Goal: Information Seeking & Learning: Check status

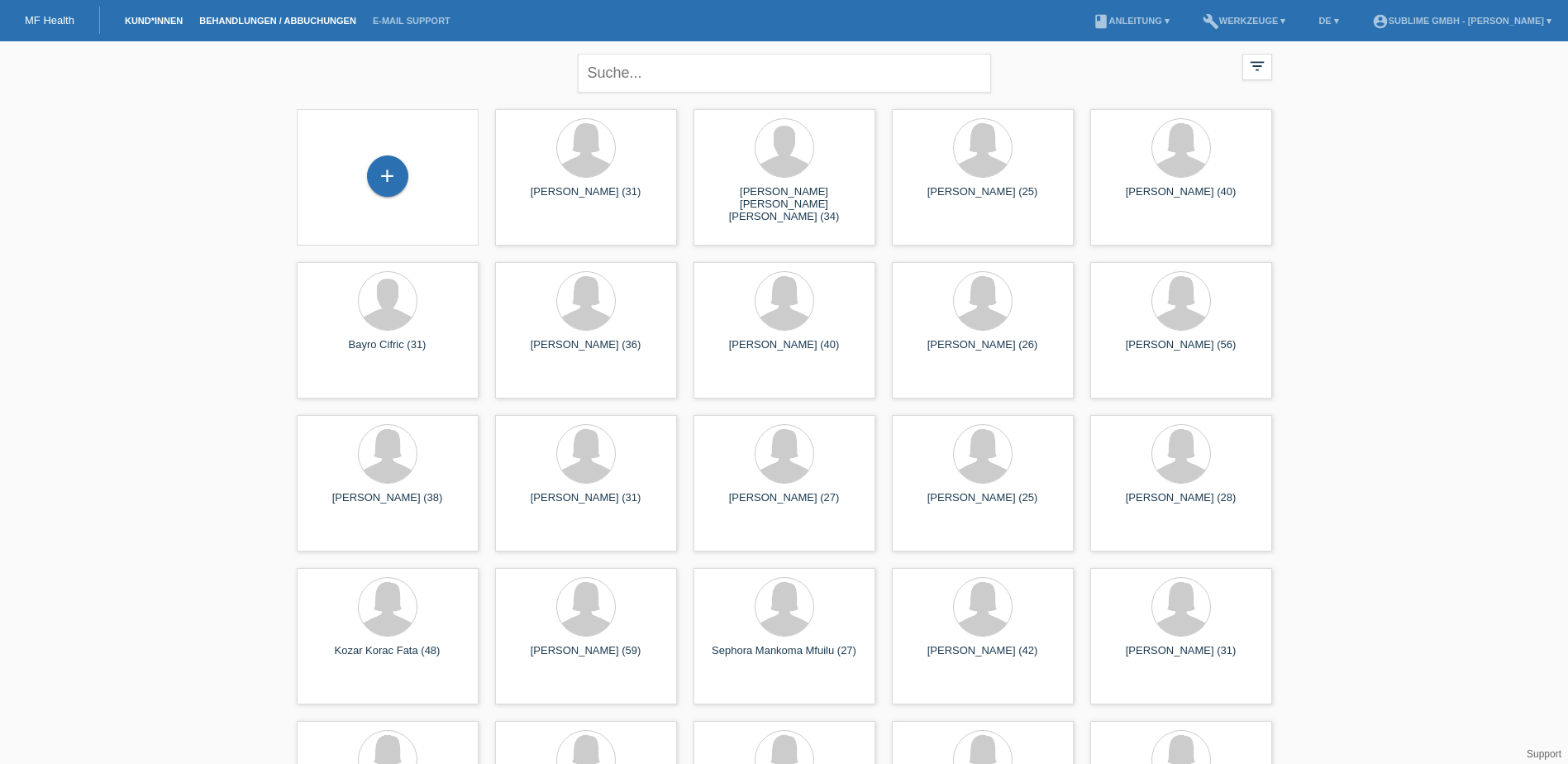
click at [292, 22] on link "Behandlungen / Abbuchungen" at bounding box center [278, 20] width 174 height 10
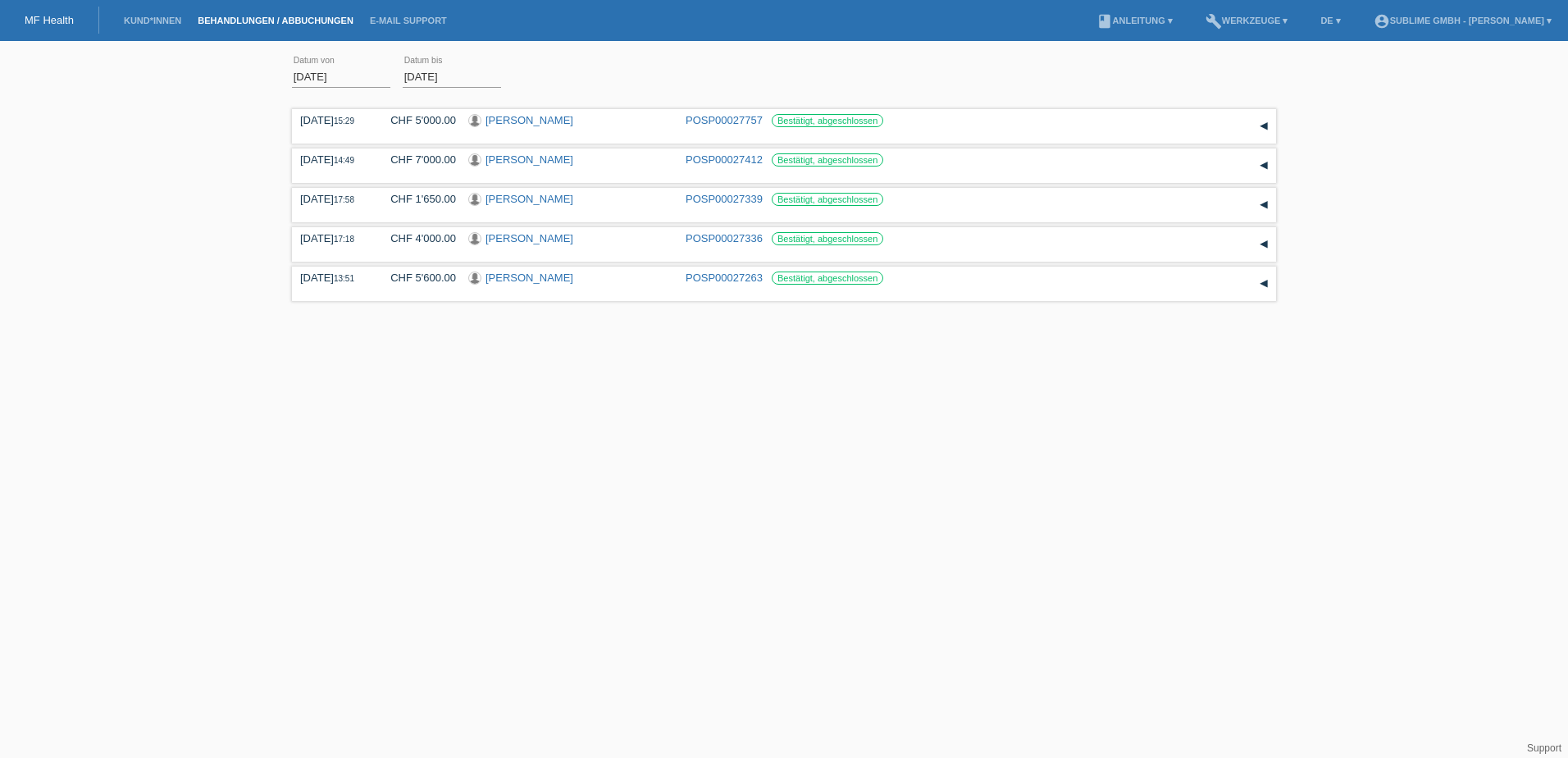
drag, startPoint x: 371, startPoint y: 73, endPoint x: 132, endPoint y: 70, distance: 239.0
click at [132, 70] on div "01.09.2025 error Datum von 30.09.2025 error Datum bis Übernehmen 15:29 Datum" at bounding box center [784, 177] width 1568 height 257
click at [311, 71] on input "01.09.2025" at bounding box center [341, 77] width 98 height 21
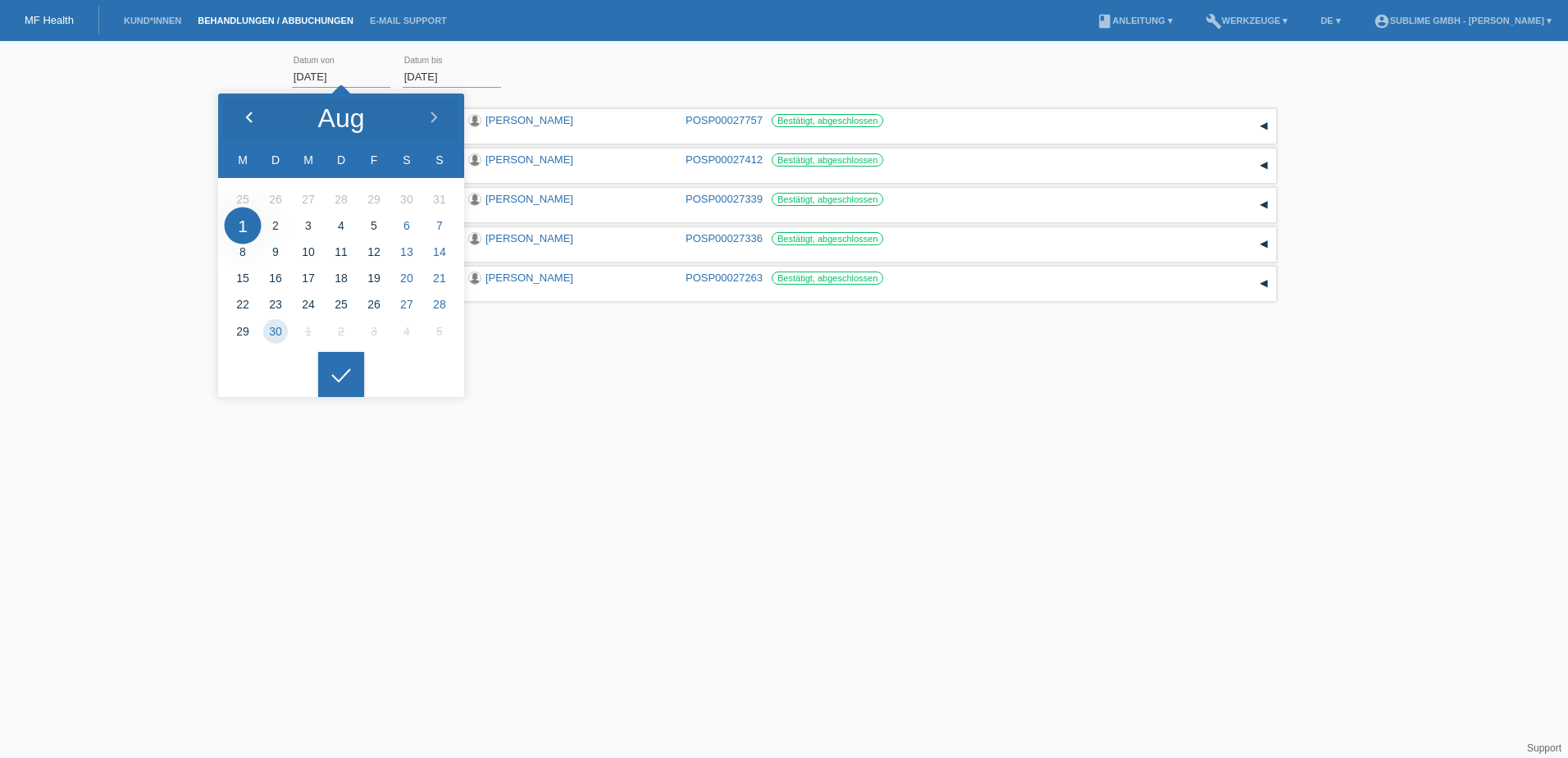
click at [247, 120] on icon at bounding box center [249, 117] width 14 height 14
click at [331, 375] on div at bounding box center [341, 374] width 46 height 46
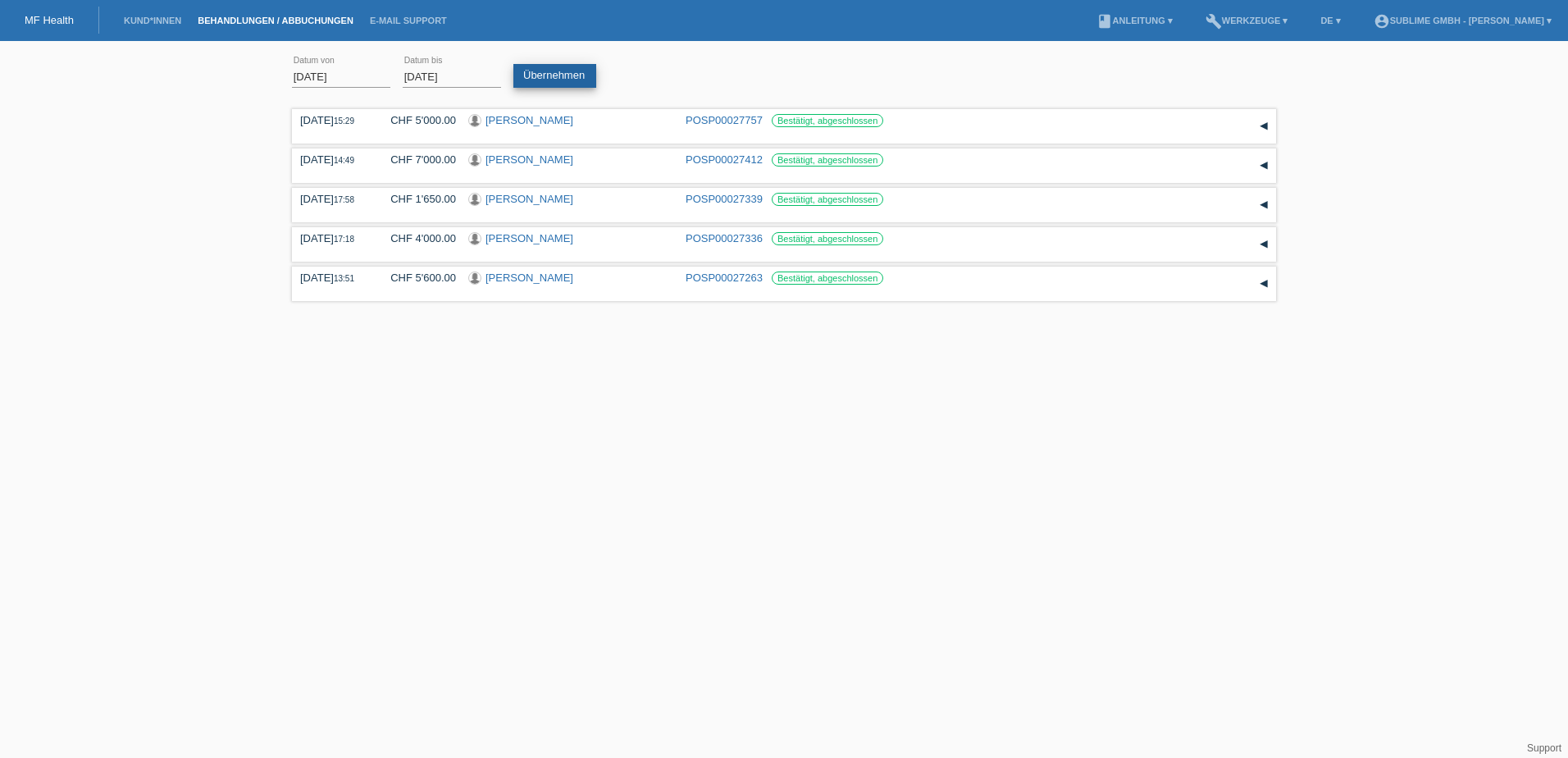
click at [574, 68] on link "Übernehmen" at bounding box center [555, 76] width 83 height 23
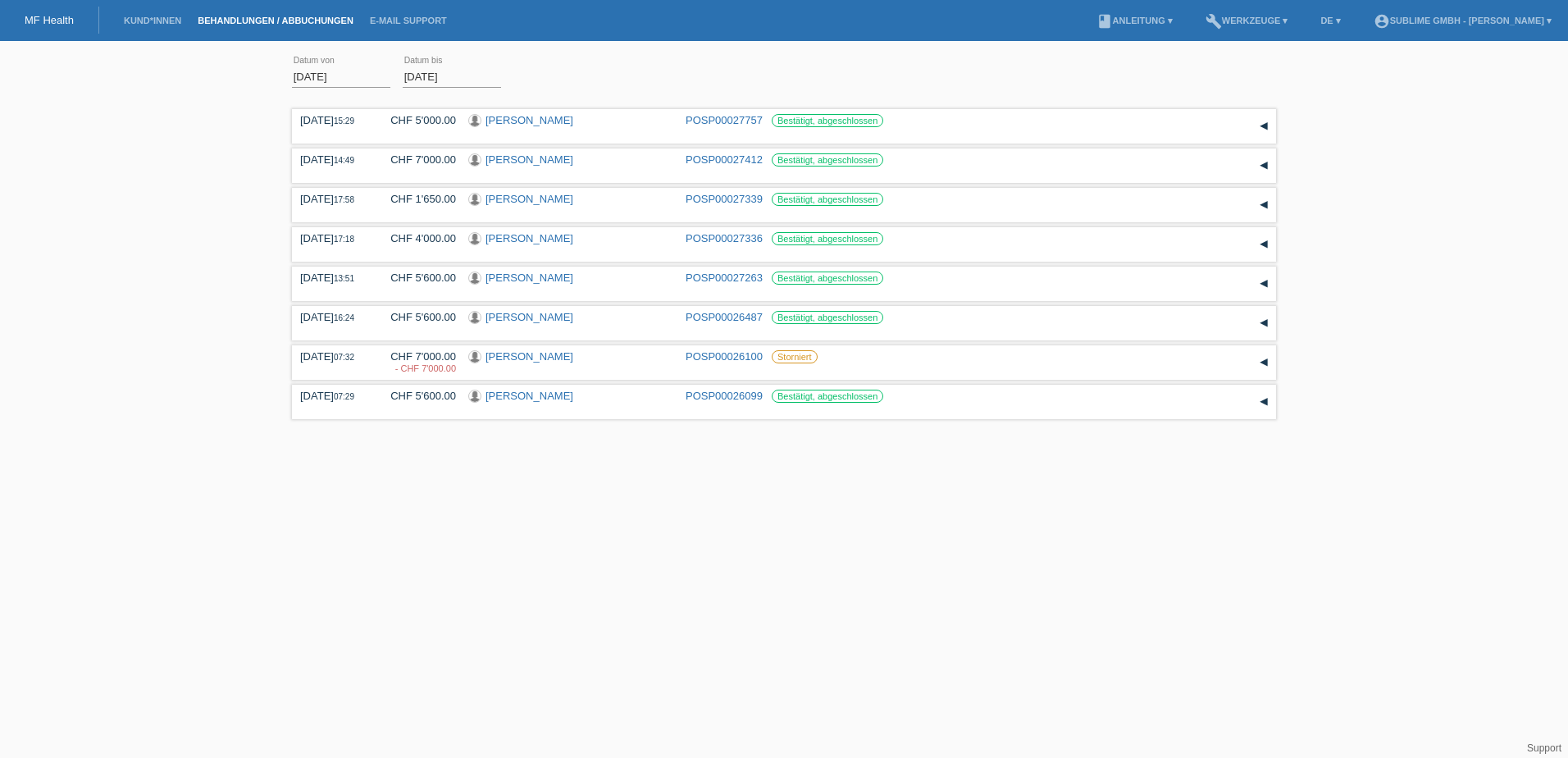
click at [466, 424] on html "MF Health Kund*innen Behandlungen / Abbuchungen E-Mail Support menu account_cir…" at bounding box center [784, 211] width 1568 height 424
click at [375, 78] on input "[DATE]" at bounding box center [341, 77] width 98 height 21
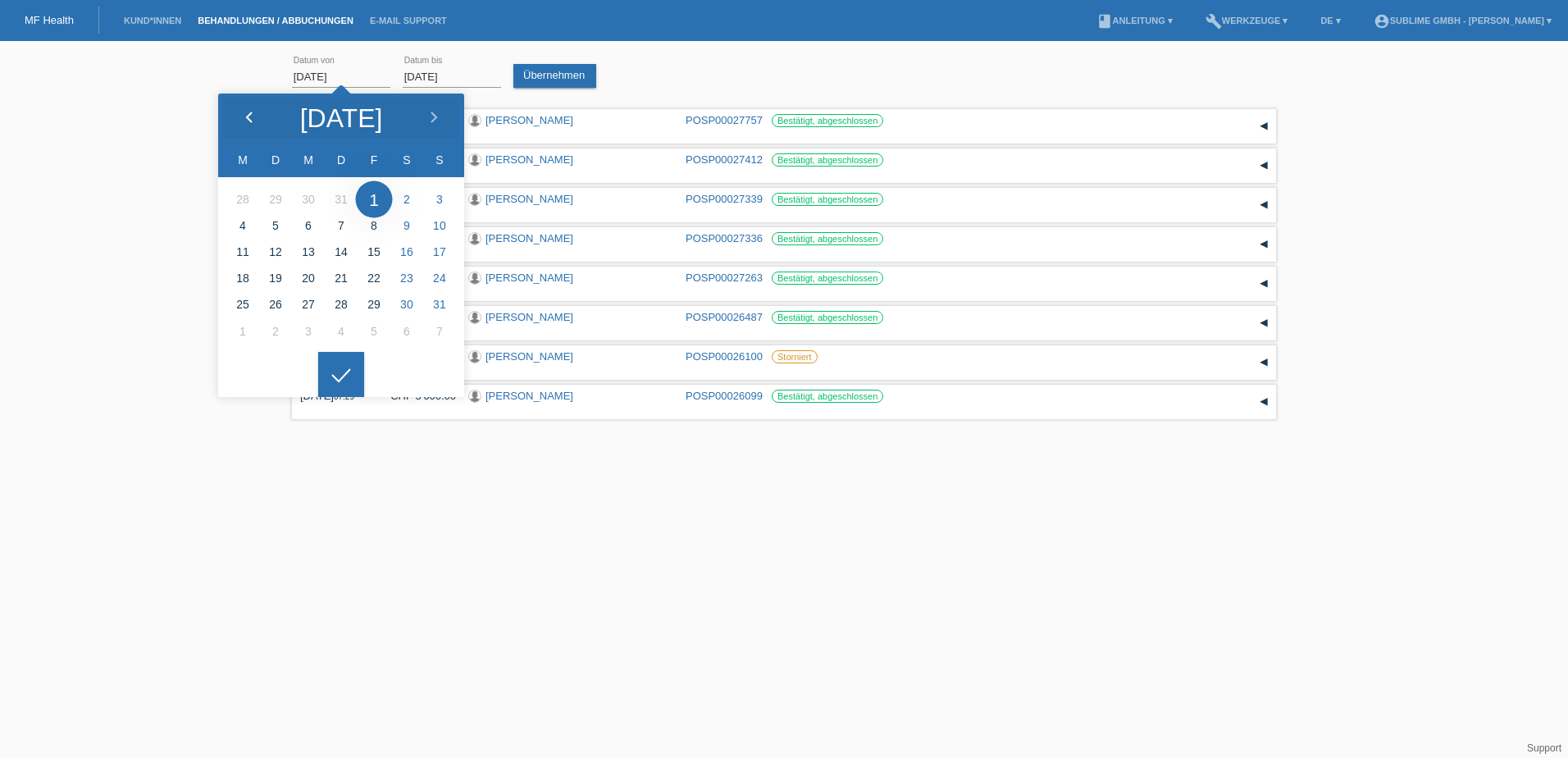
drag, startPoint x: 260, startPoint y: 114, endPoint x: 259, endPoint y: 126, distance: 12.0
click at [260, 114] on div at bounding box center [249, 118] width 61 height 49
type input "01.07.2025"
click at [347, 382] on div at bounding box center [341, 374] width 46 height 46
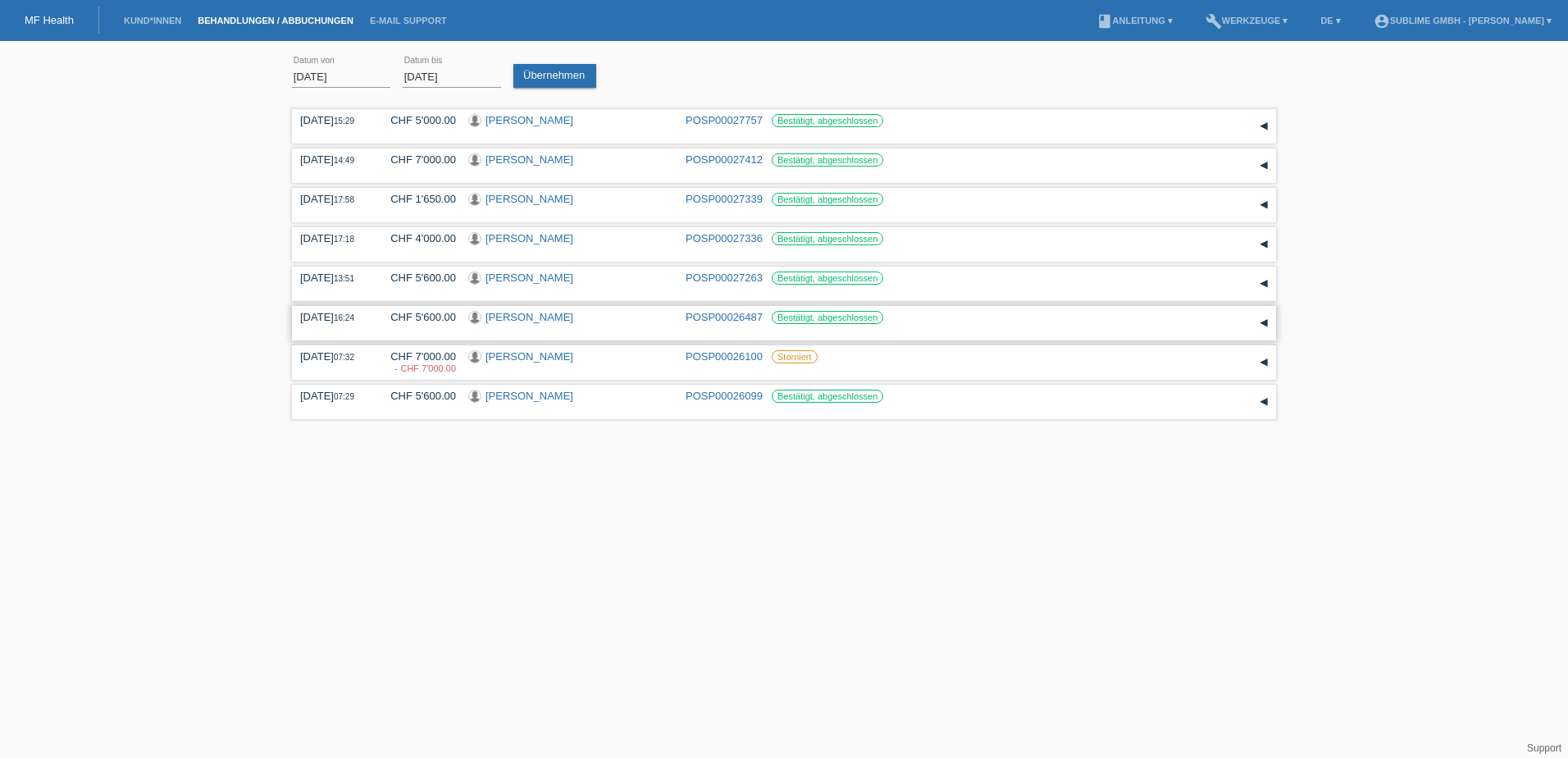
click at [1264, 322] on div "▾" at bounding box center [1263, 323] width 24 height 24
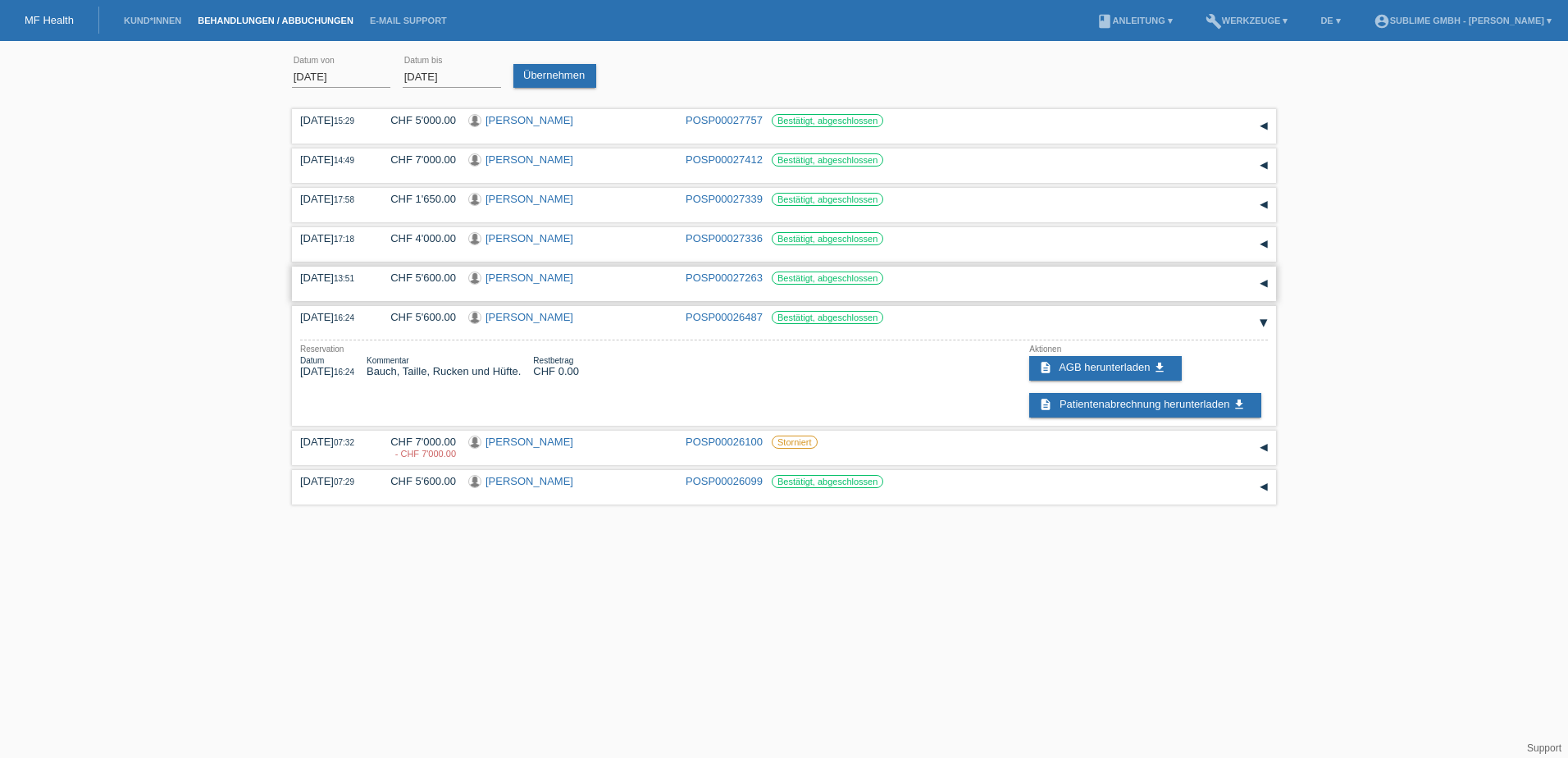
click at [1263, 282] on div "▾" at bounding box center [1263, 284] width 24 height 24
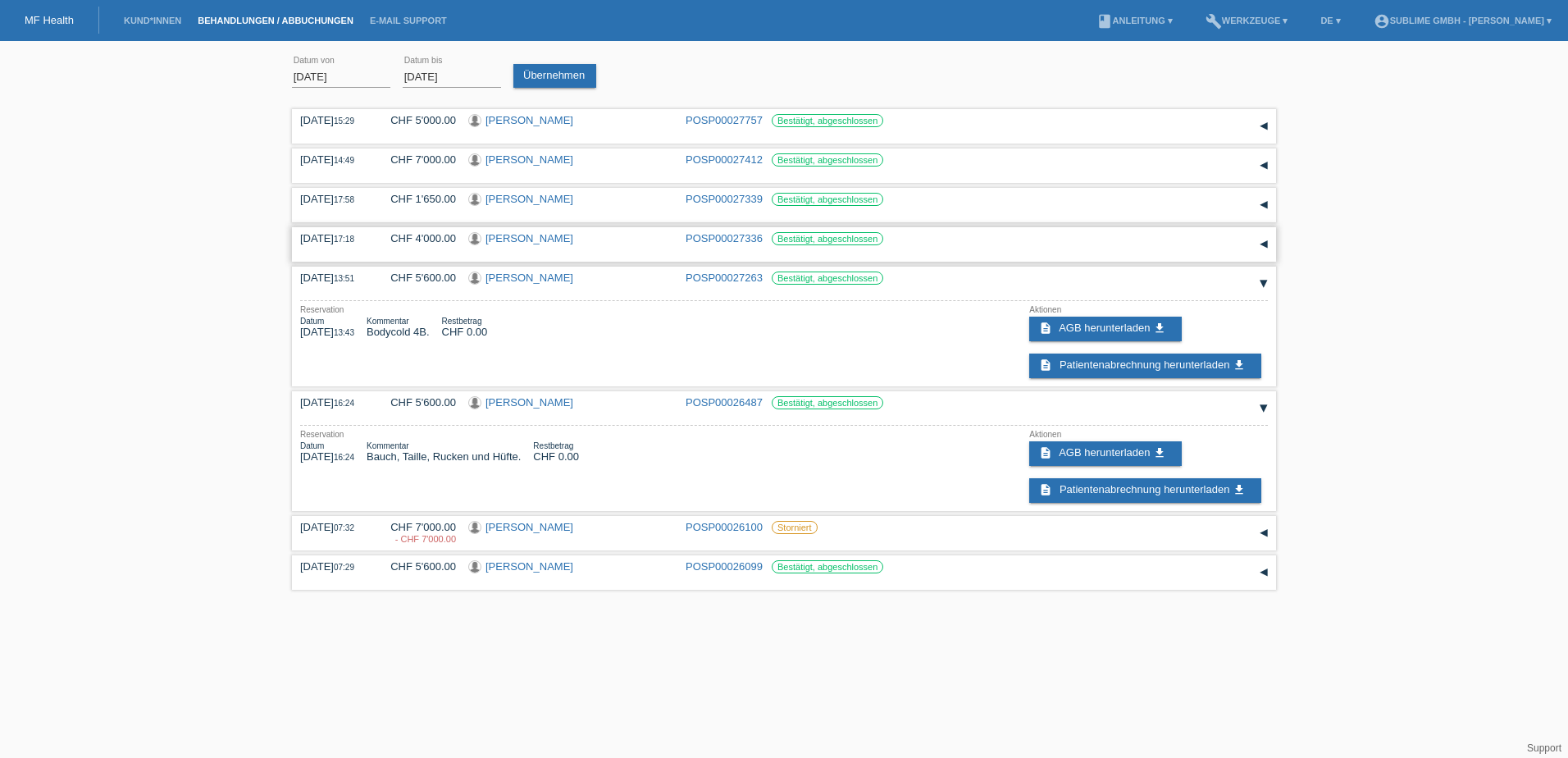
click at [1272, 236] on div "▾" at bounding box center [1263, 244] width 24 height 24
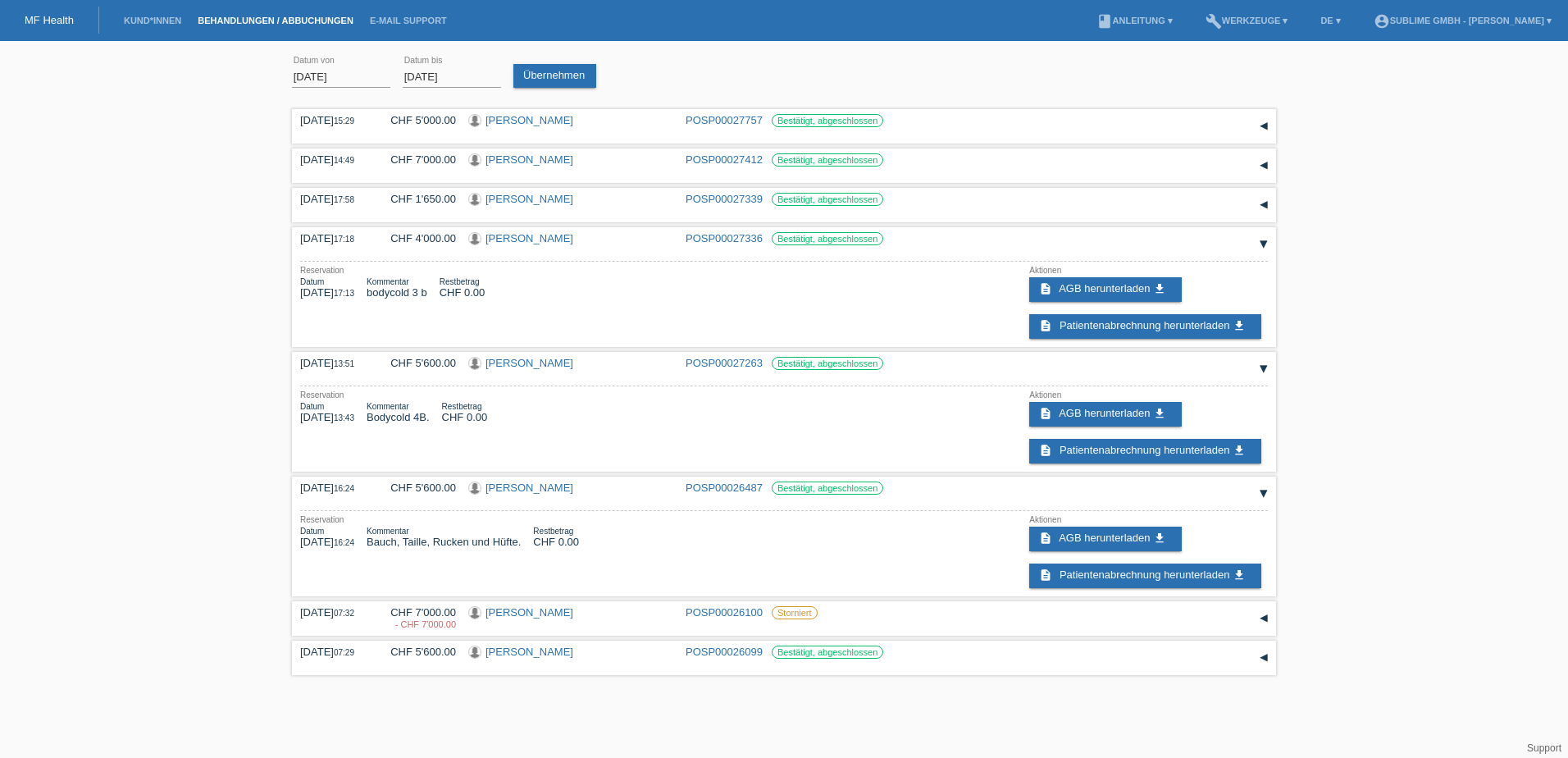
click at [743, 680] on html "MF Health Kund*innen Behandlungen / Abbuchungen E-Mail Support menu account_cir…" at bounding box center [784, 340] width 1568 height 680
click at [1255, 491] on div "▾" at bounding box center [1263, 493] width 24 height 24
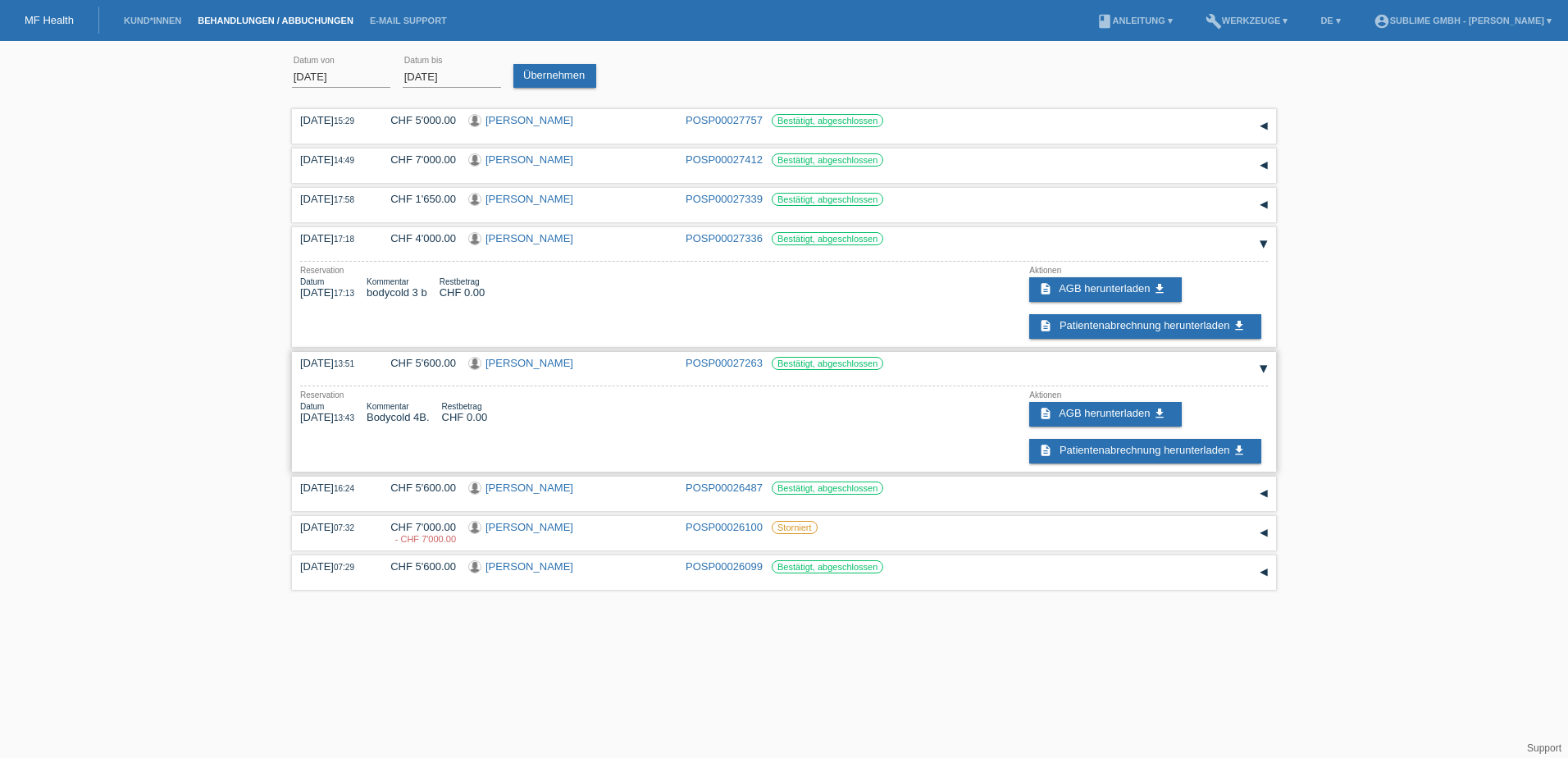
click at [1260, 369] on div "▾" at bounding box center [1263, 369] width 24 height 24
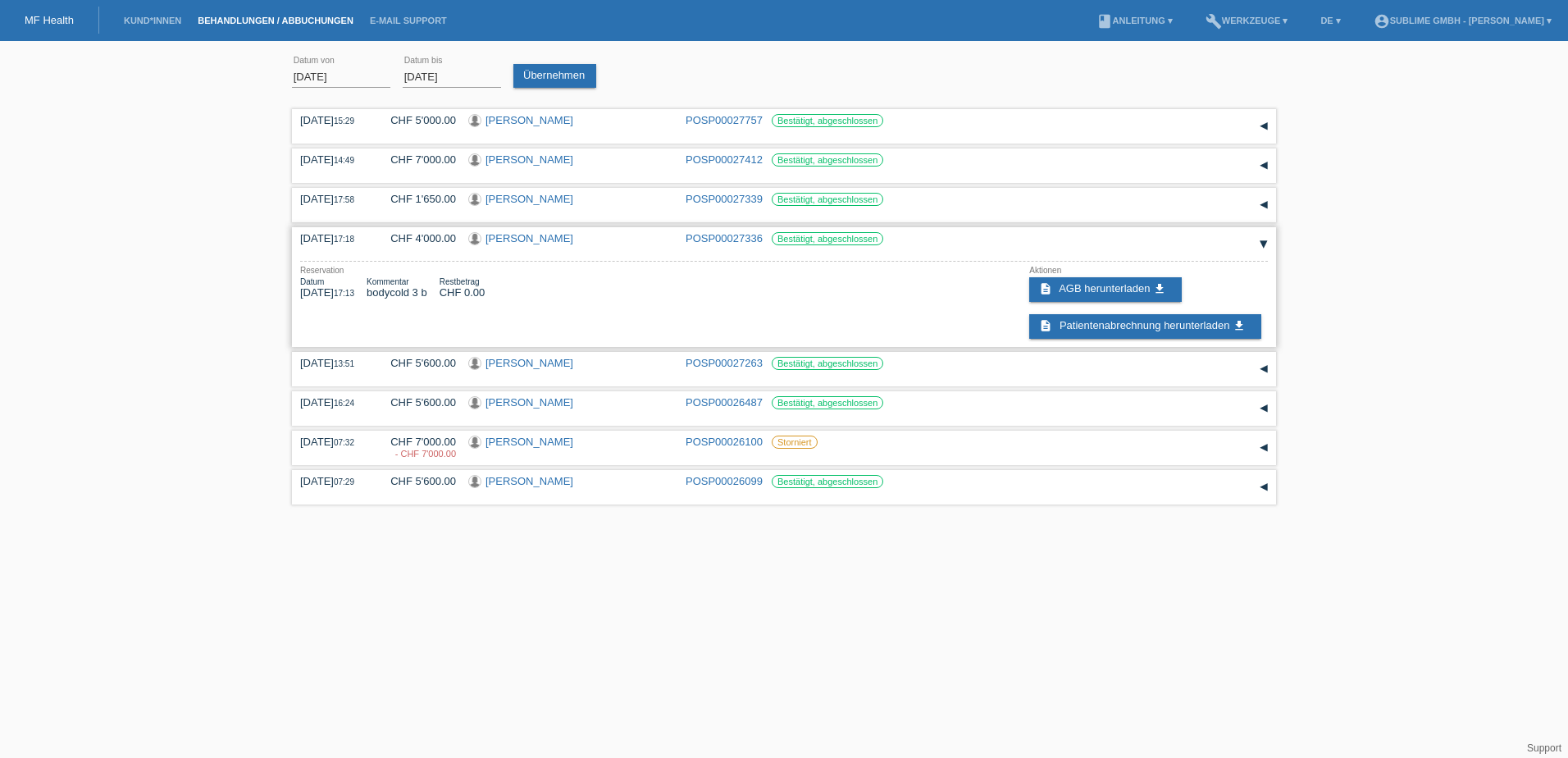
click at [1261, 248] on div "▾" at bounding box center [1263, 244] width 24 height 24
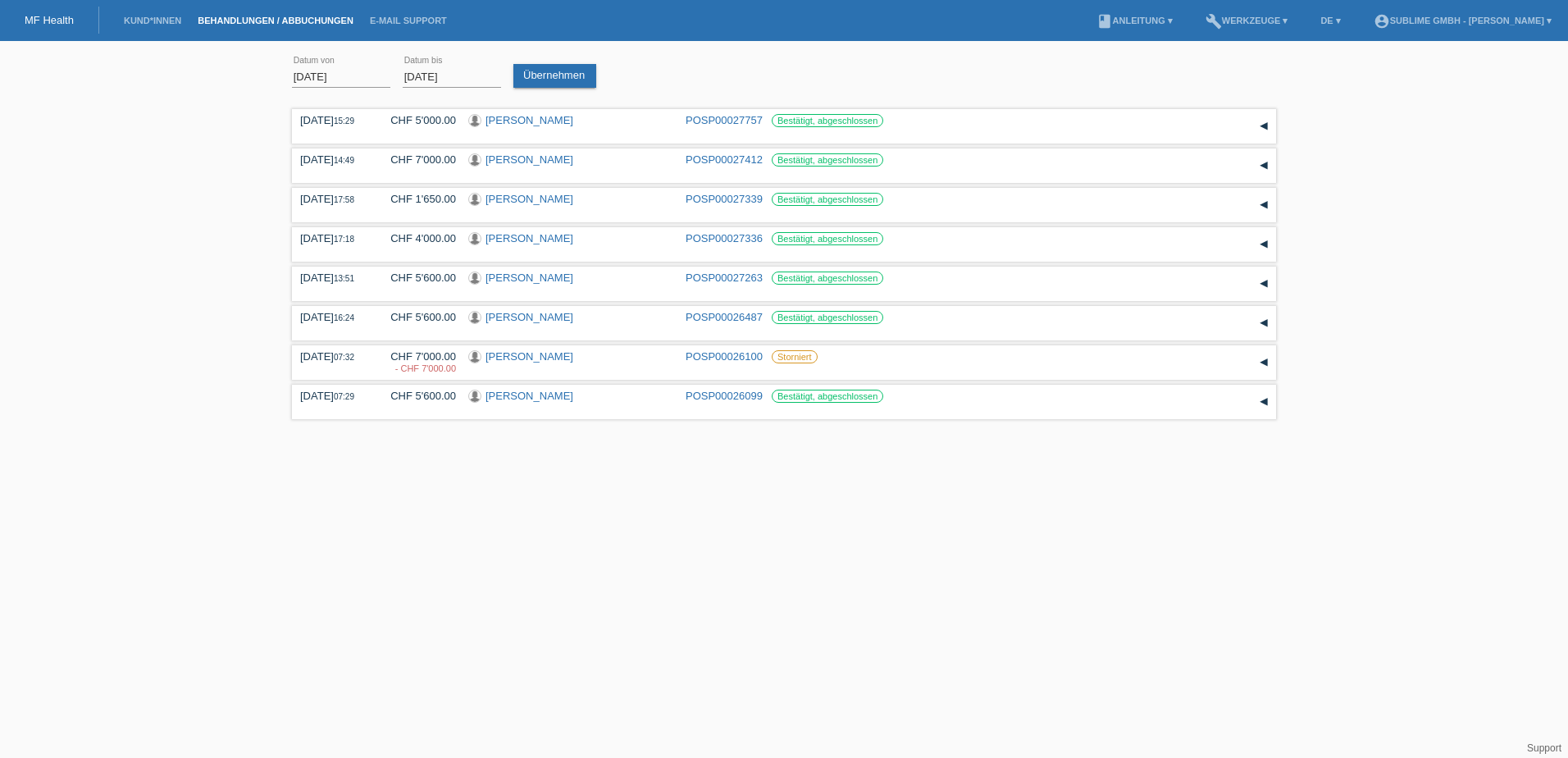
click at [425, 424] on html "MF Health Kund*innen Behandlungen / Abbuchungen E-Mail Support menu account_cir…" at bounding box center [784, 211] width 1568 height 424
click at [1131, 26] on li "book Anleitung ▾" at bounding box center [1134, 21] width 93 height 42
click at [1218, 15] on icon "build" at bounding box center [1214, 22] width 16 height 16
click at [1267, 55] on span "Einstellungen" at bounding box center [1259, 62] width 69 height 20
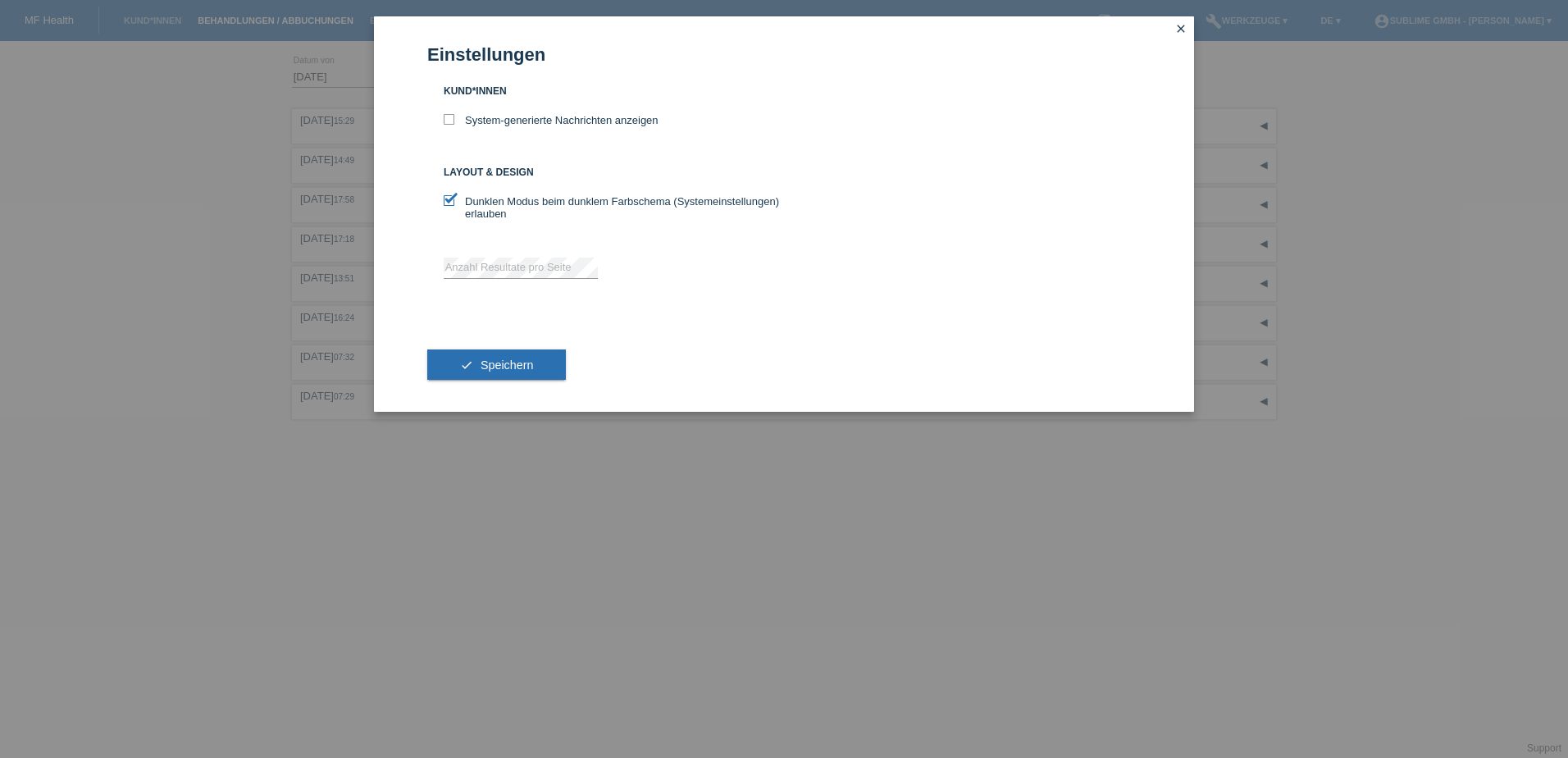
click at [1179, 25] on icon "close" at bounding box center [1181, 29] width 14 height 14
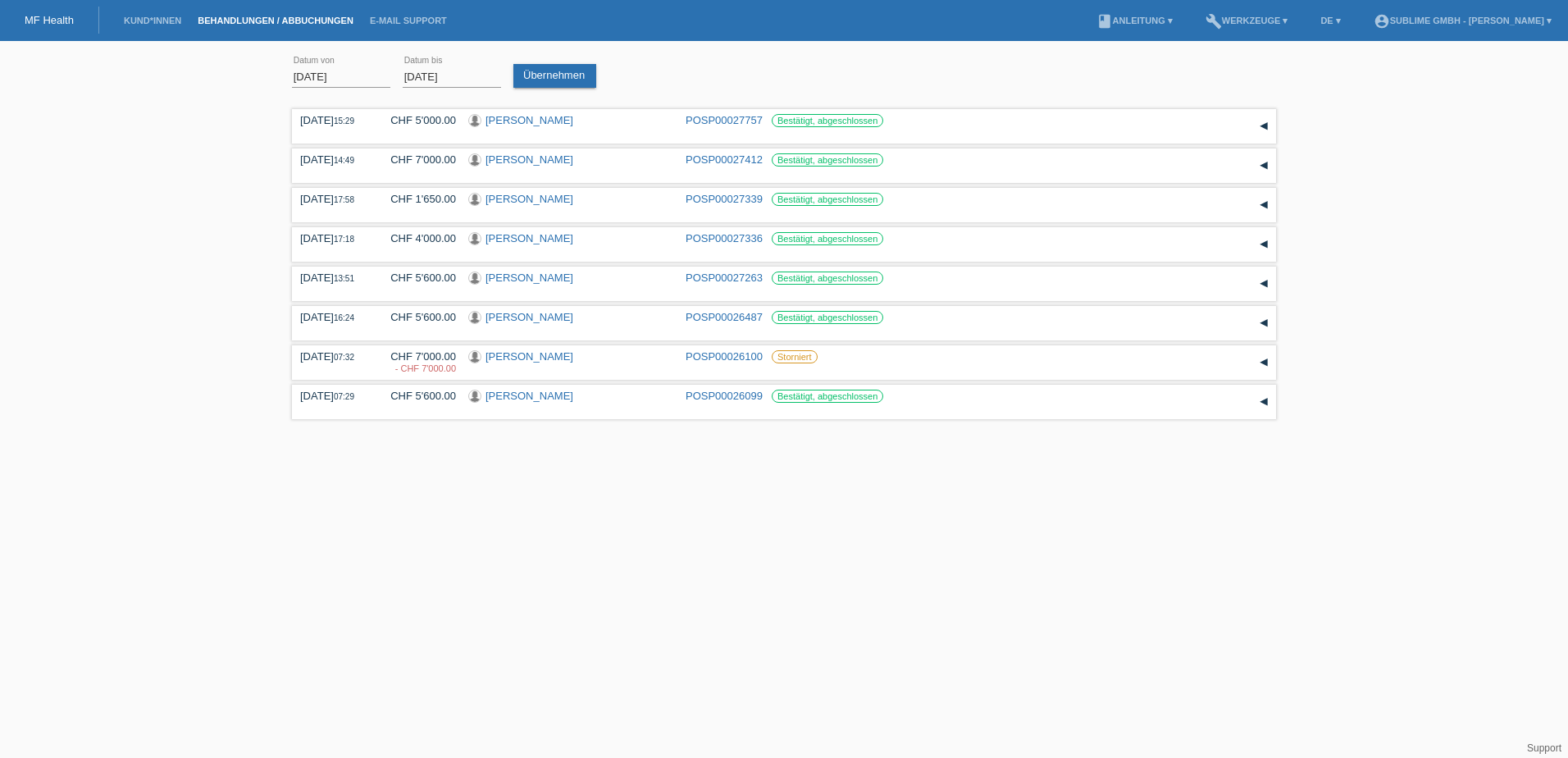
click at [1398, 14] on li "account_circle Sublime GmbH - Jasmin Owen ▾" at bounding box center [1462, 21] width 194 height 42
click at [1399, 23] on link "account_circle Sublime GmbH - Jasmin Owen ▾" at bounding box center [1462, 20] width 194 height 10
click at [152, 22] on link "Kund*innen" at bounding box center [153, 20] width 74 height 10
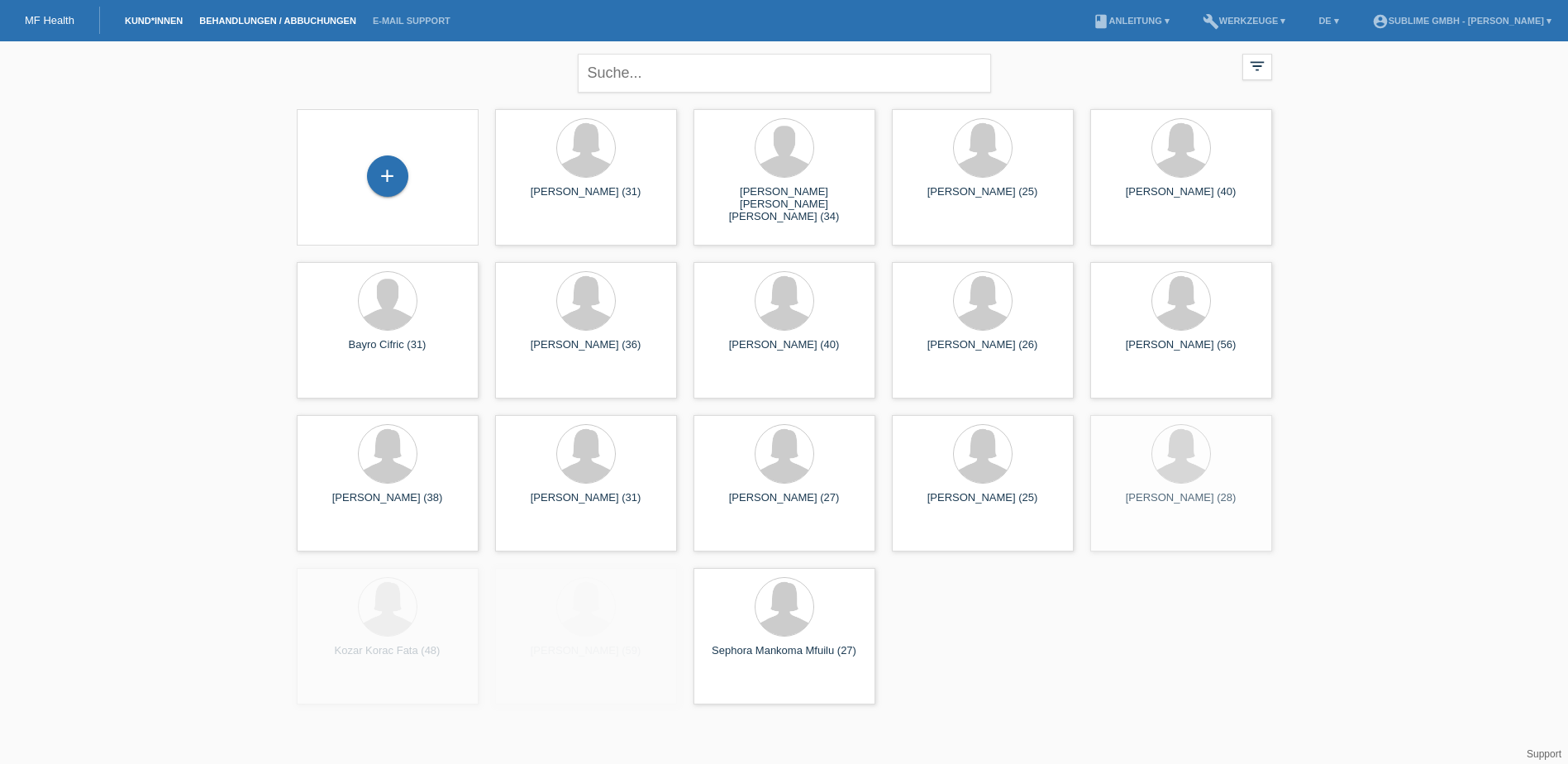
click at [300, 20] on link "Behandlungen / Abbuchungen" at bounding box center [278, 20] width 174 height 10
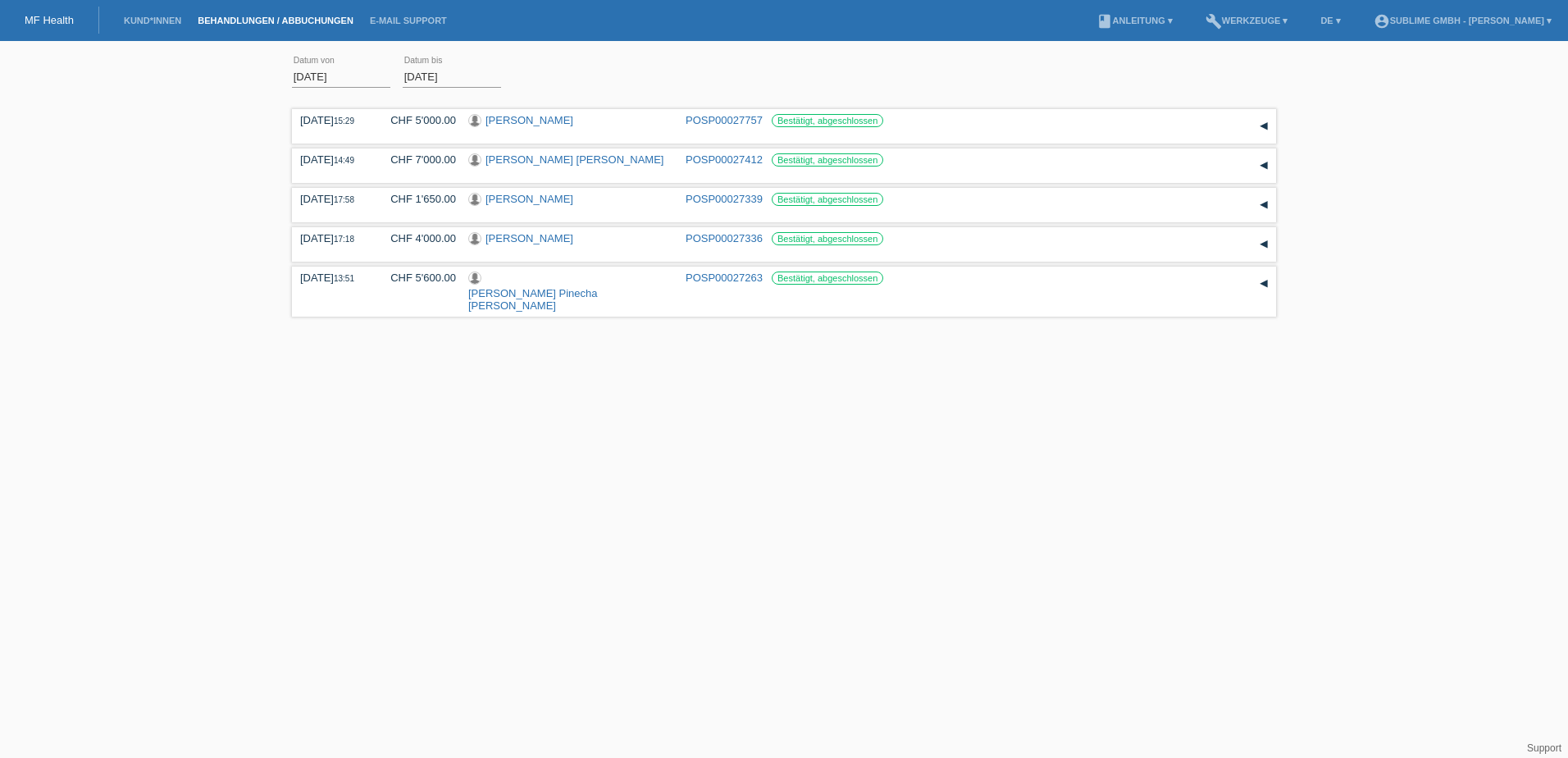
click at [360, 77] on input "01.09.2025" at bounding box center [341, 77] width 98 height 21
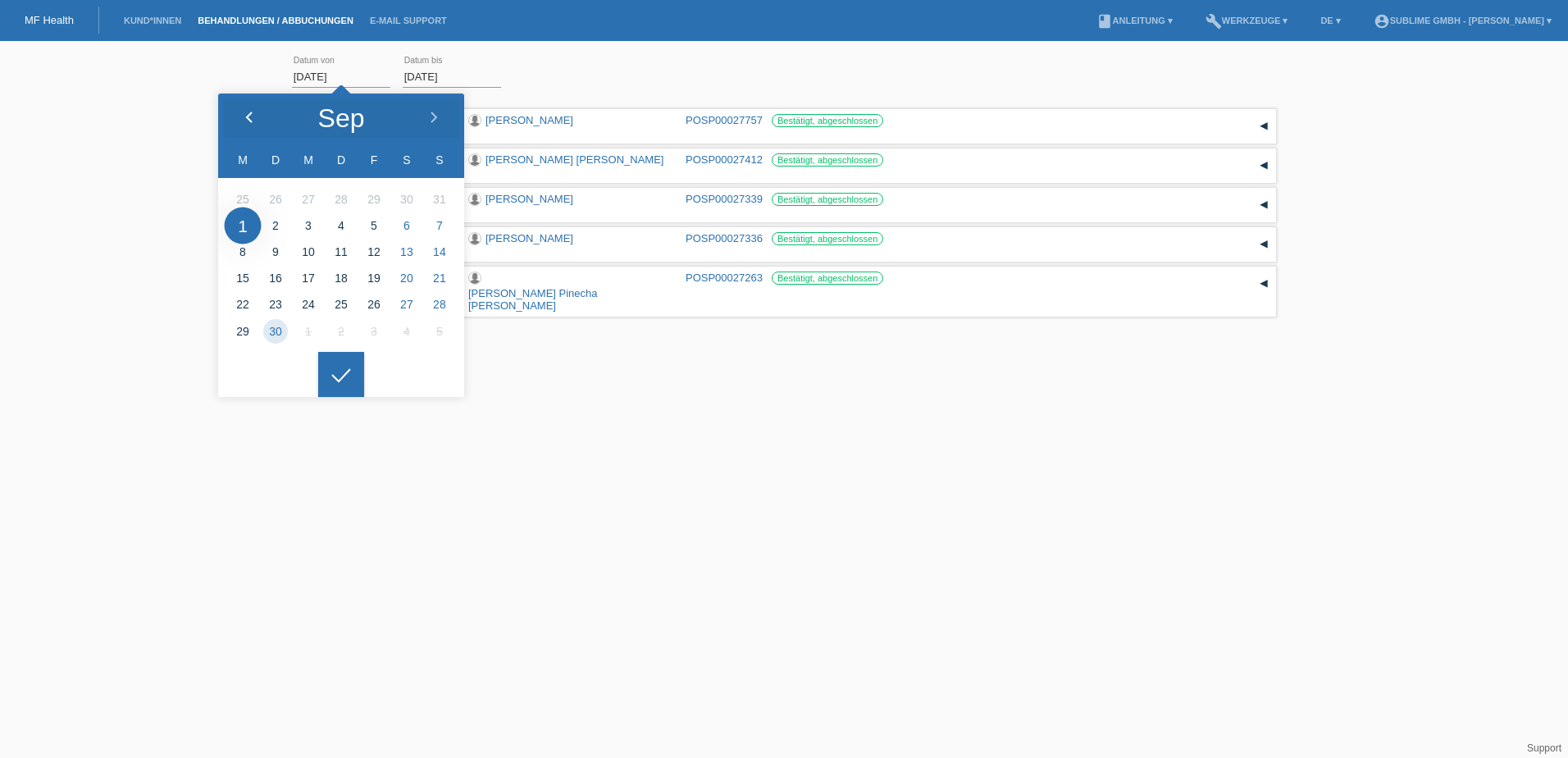
click at [254, 114] on icon at bounding box center [249, 117] width 14 height 14
type input "01.08.2025"
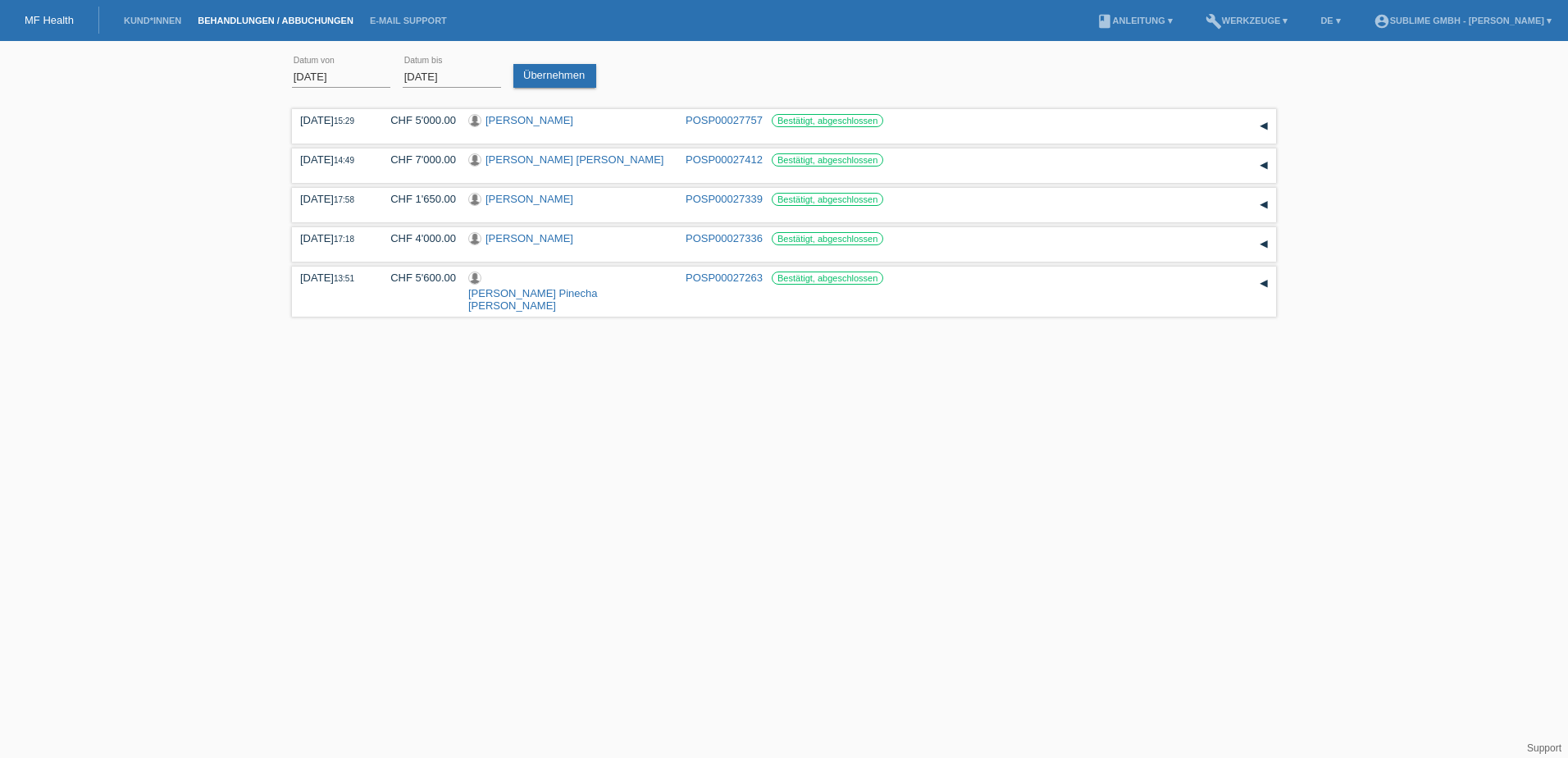
click at [346, 377] on div at bounding box center [341, 361] width 46 height 46
drag, startPoint x: 459, startPoint y: 87, endPoint x: 469, endPoint y: 68, distance: 21.5
click at [461, 81] on div "30.09.2025 error Datum bis" at bounding box center [452, 78] width 98 height 22
click at [469, 68] on input "30.09.2025" at bounding box center [452, 77] width 98 height 21
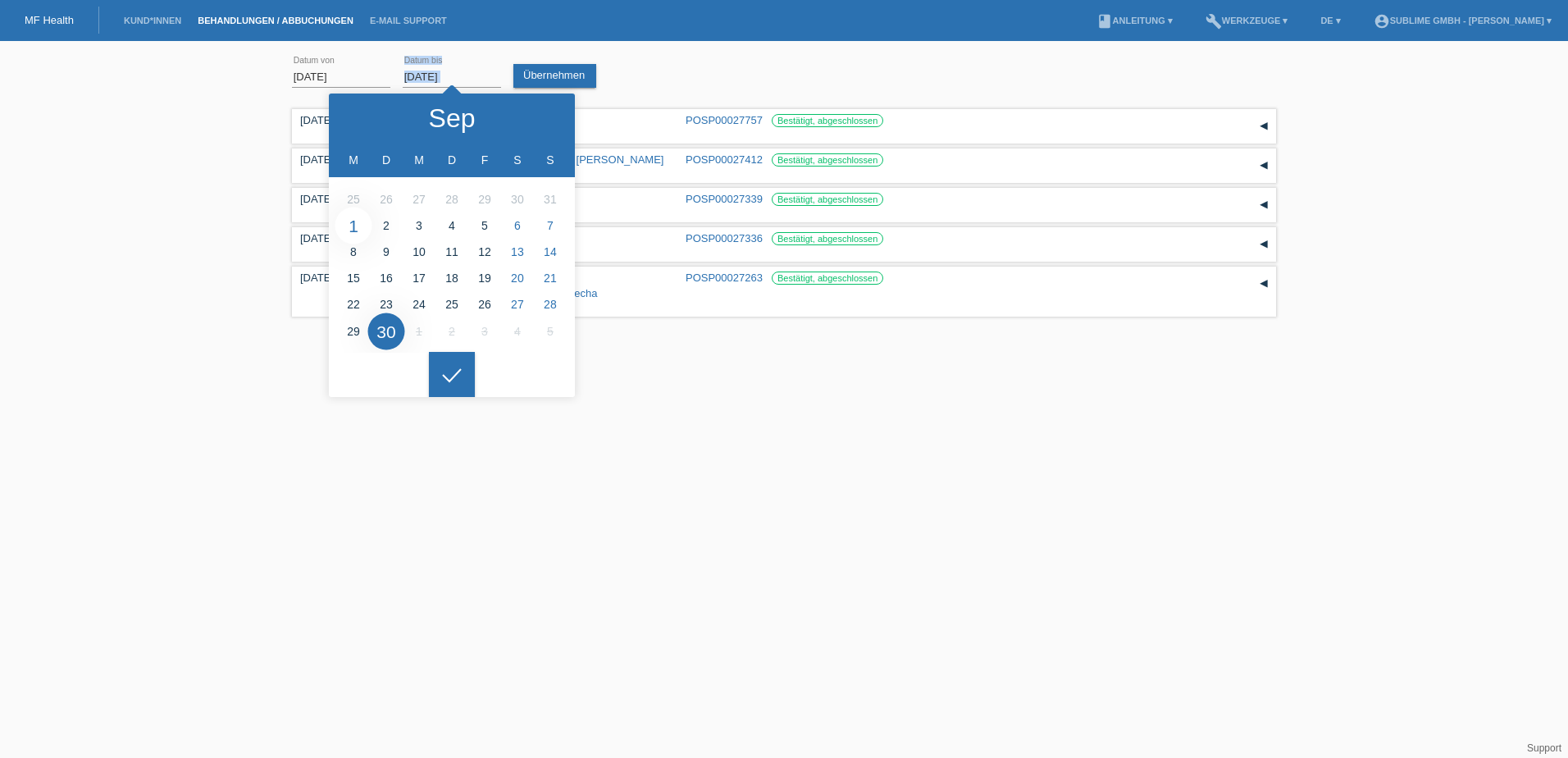
type input "[DATE]"
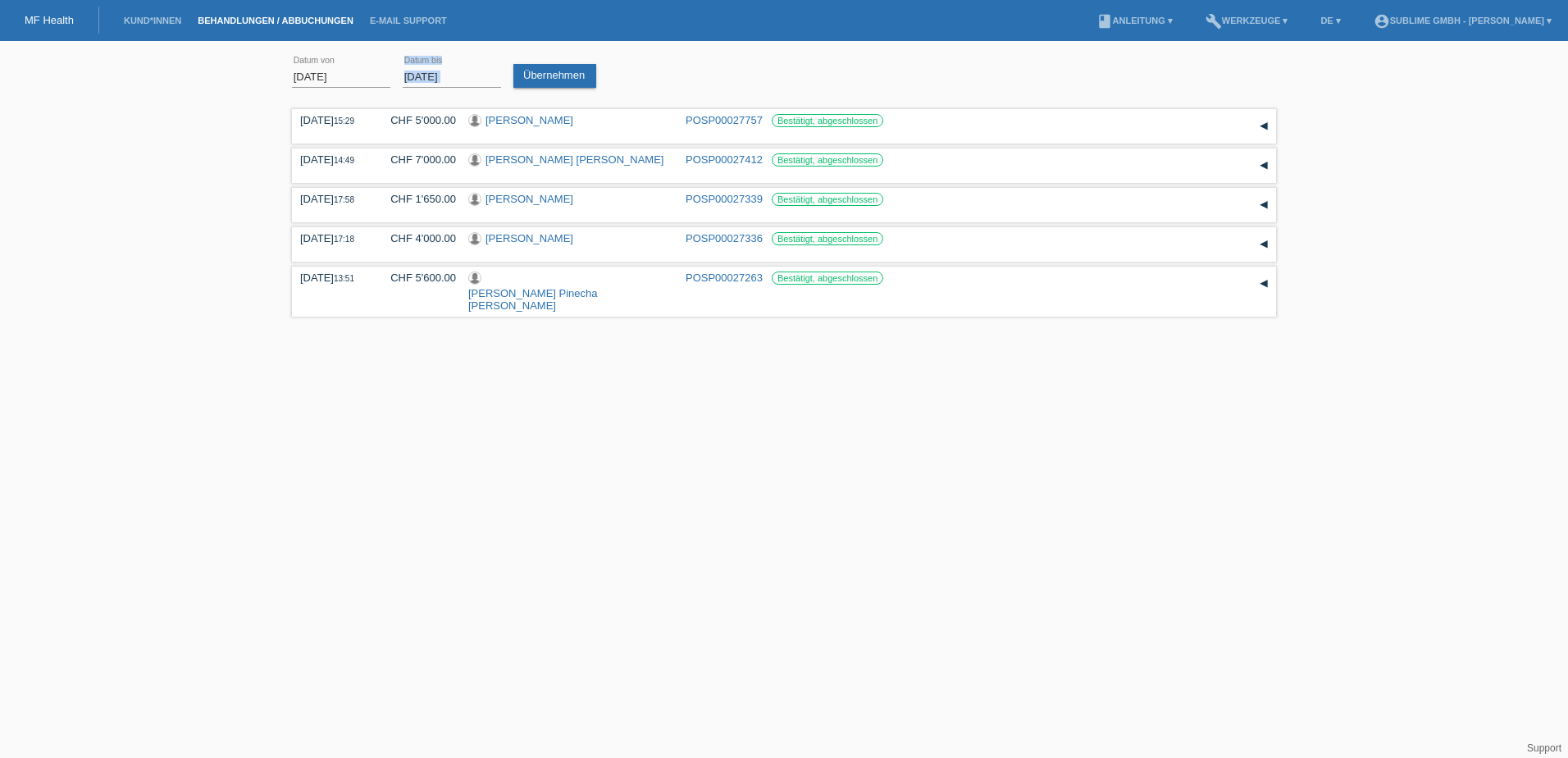
click at [447, 367] on div at bounding box center [452, 361] width 46 height 46
click at [551, 71] on link "Übernehmen" at bounding box center [555, 76] width 83 height 23
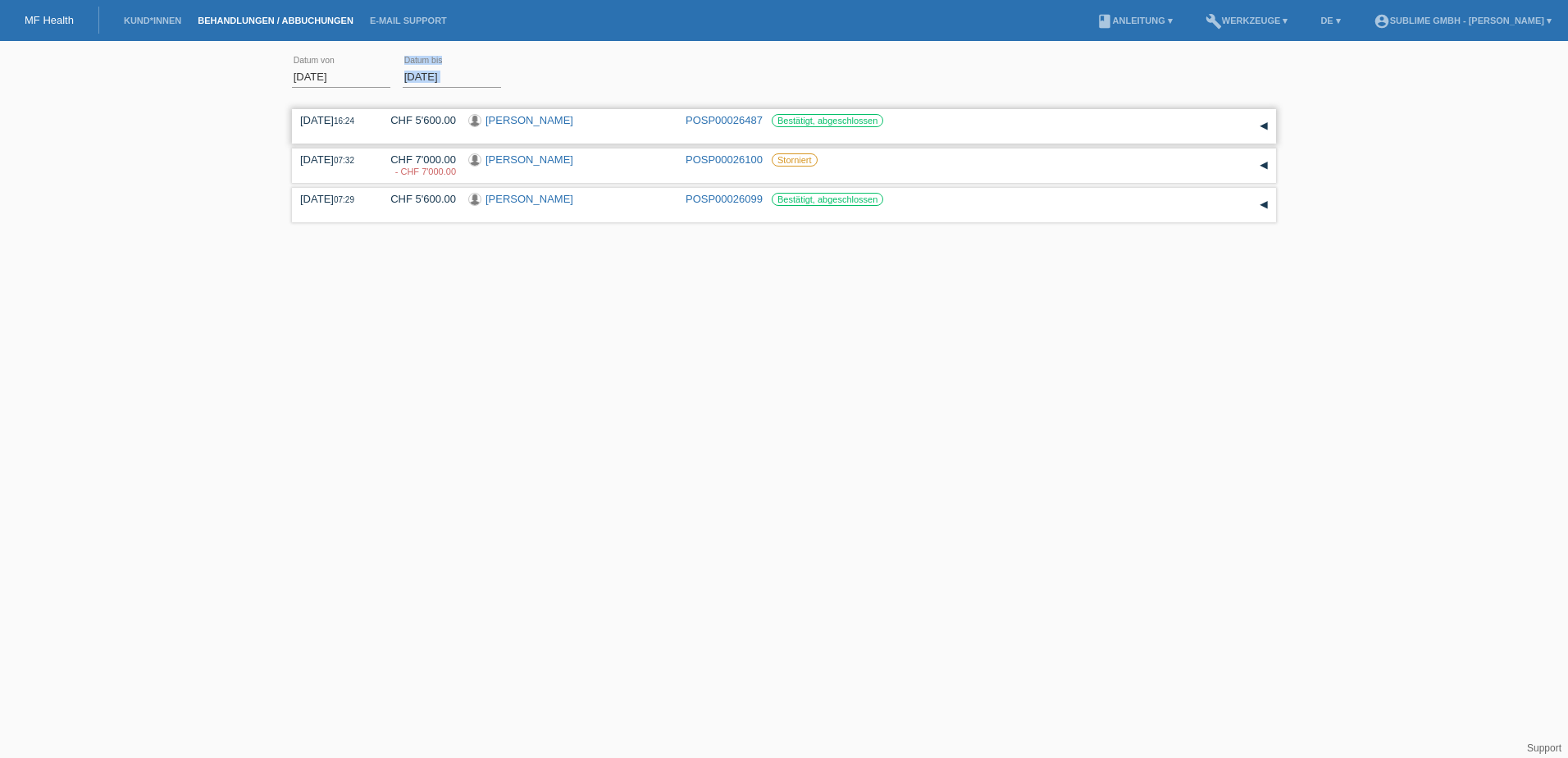
click at [572, 117] on link "[PERSON_NAME]" at bounding box center [528, 120] width 88 height 13
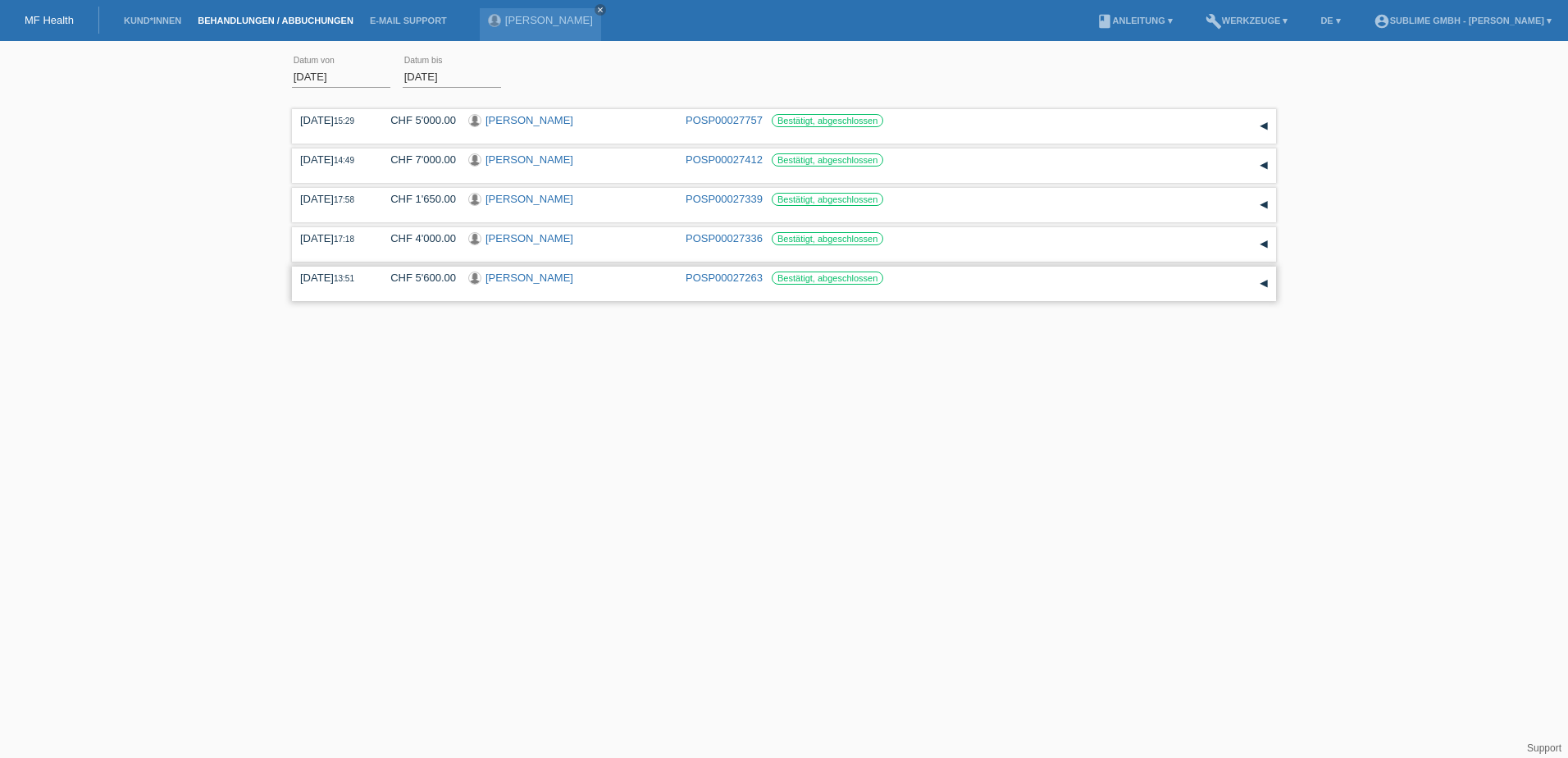
click at [432, 278] on div "CHF 5'600.00" at bounding box center [417, 278] width 78 height 13
click at [363, 77] on input "[DATE]" at bounding box center [341, 77] width 98 height 21
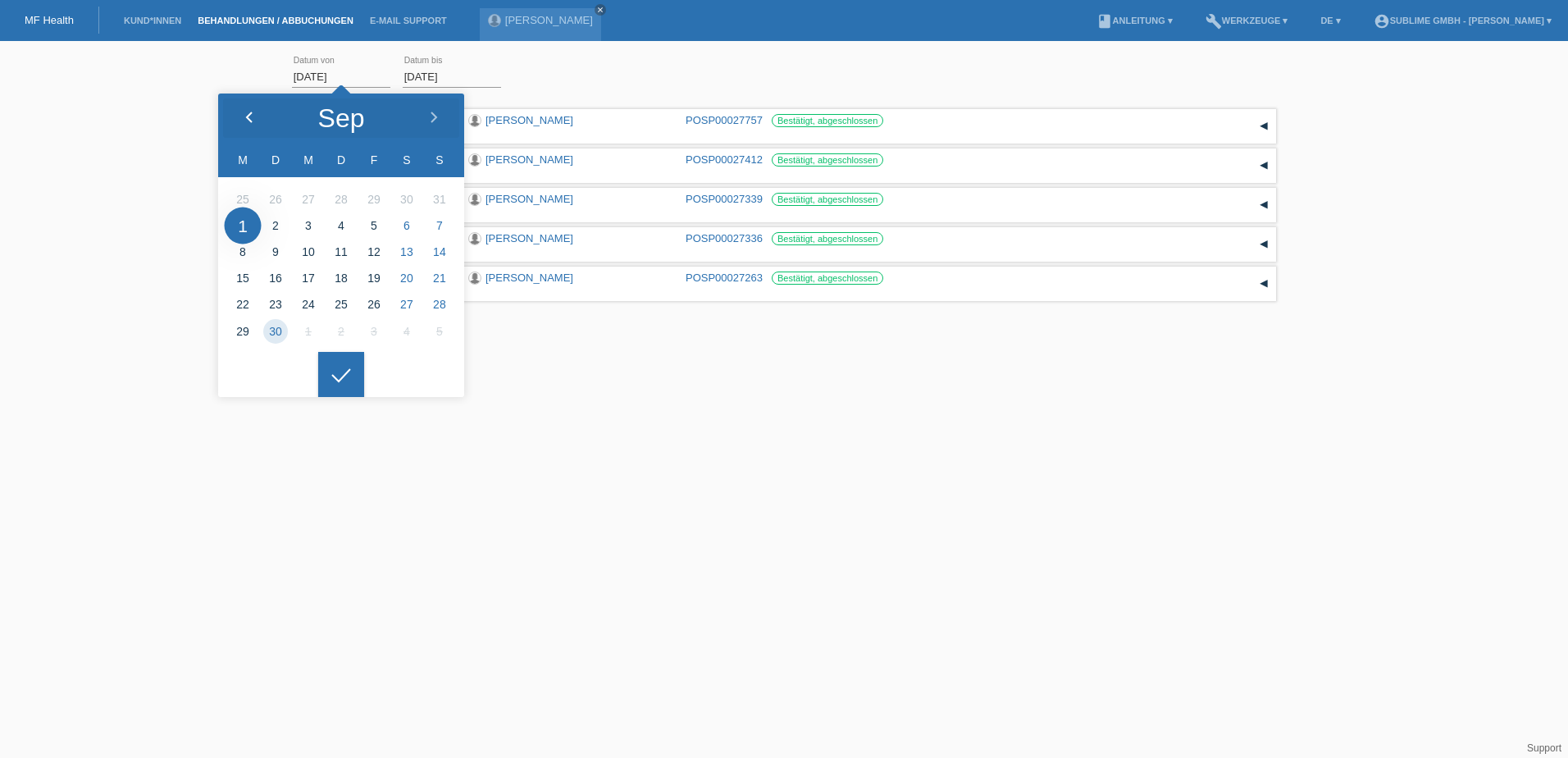
click at [254, 117] on icon at bounding box center [249, 117] width 14 height 14
type input "01.08.2025"
click at [538, 75] on link "Übernehmen" at bounding box center [555, 76] width 83 height 23
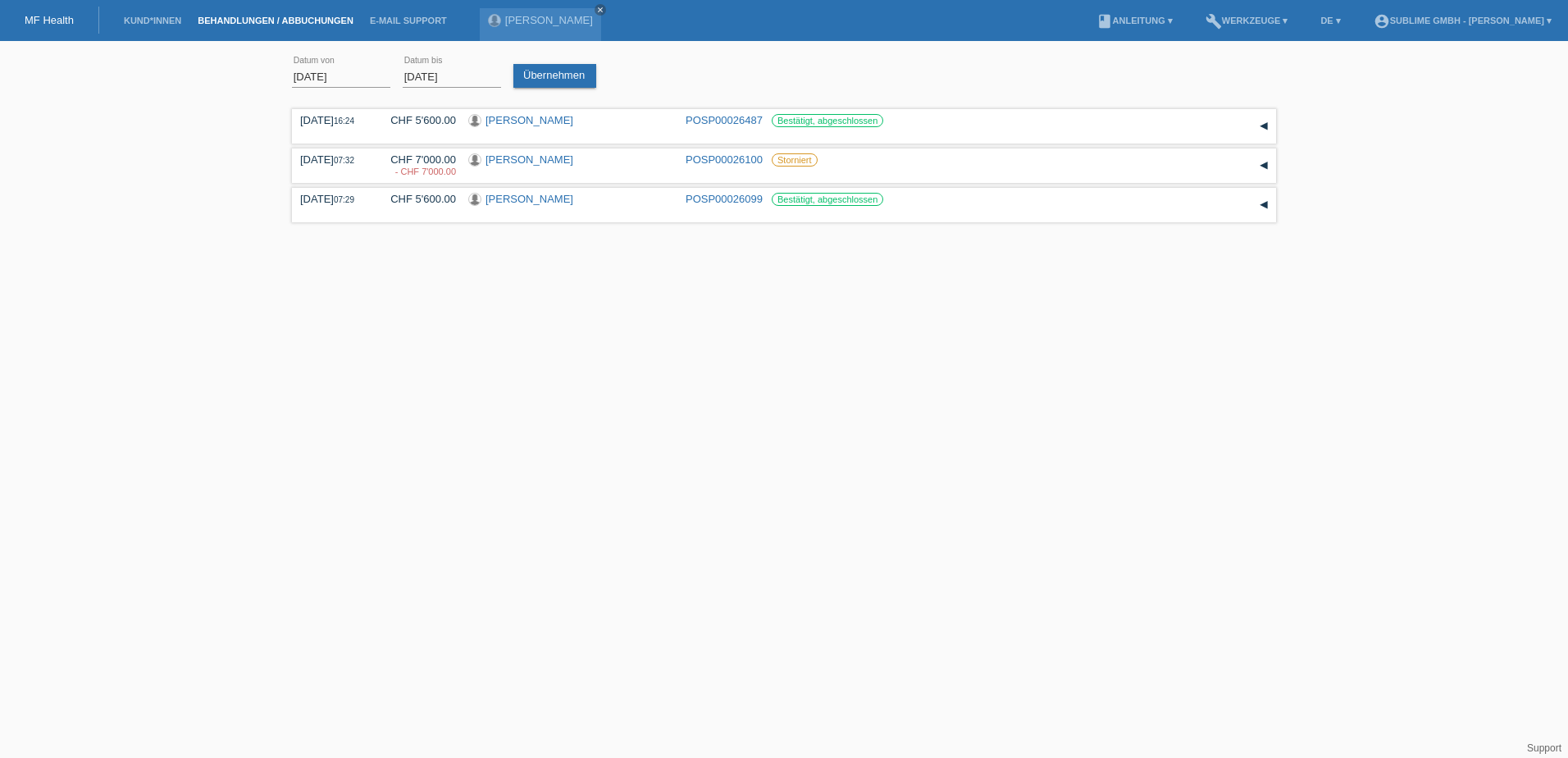
click at [351, 370] on icon at bounding box center [341, 362] width 26 height 14
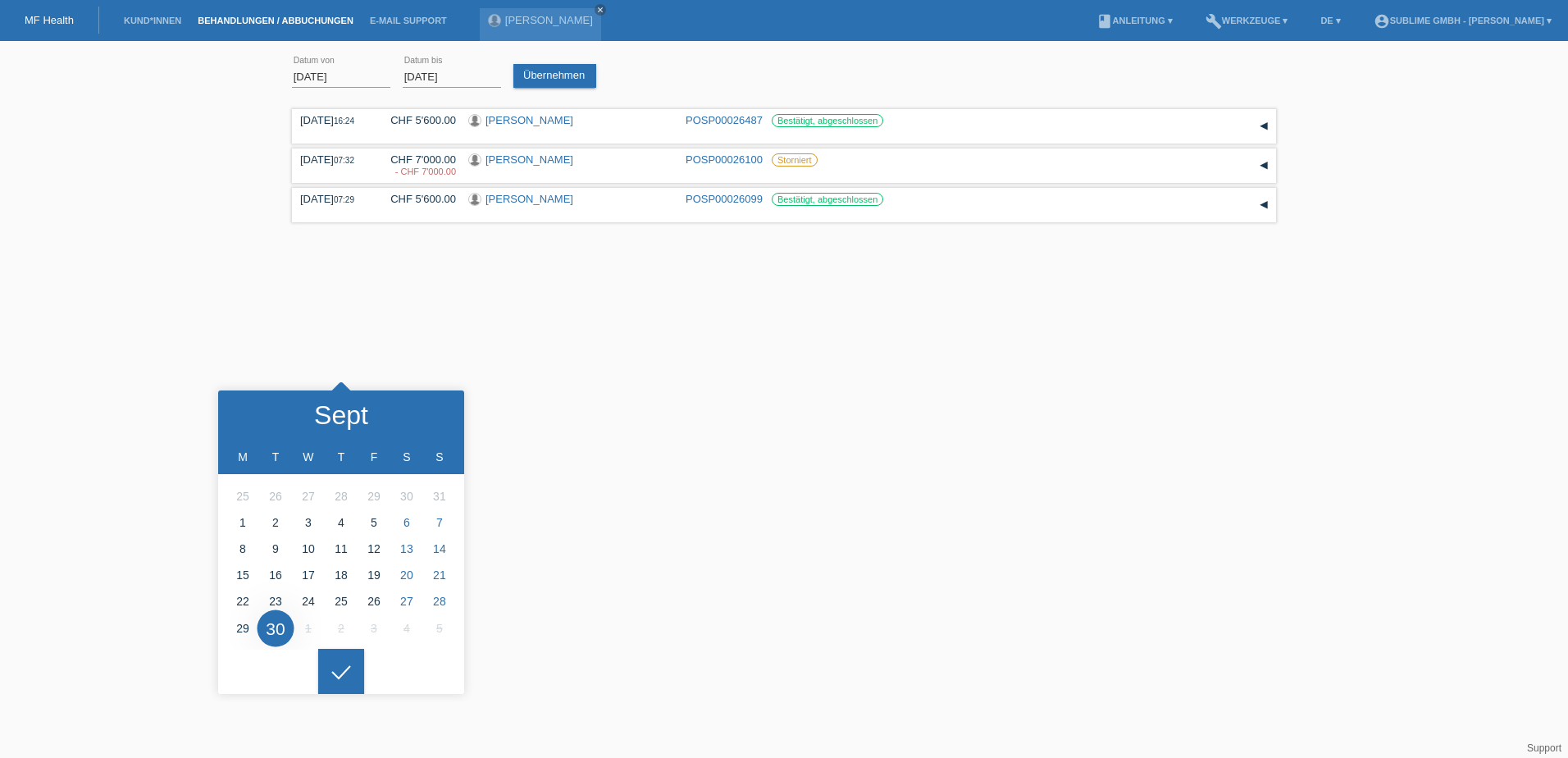
click at [395, 269] on html "MF Health Kund*innen Behandlungen / Abbuchungen E-Mail Support Michaela Schellh…" at bounding box center [784, 135] width 1568 height 269
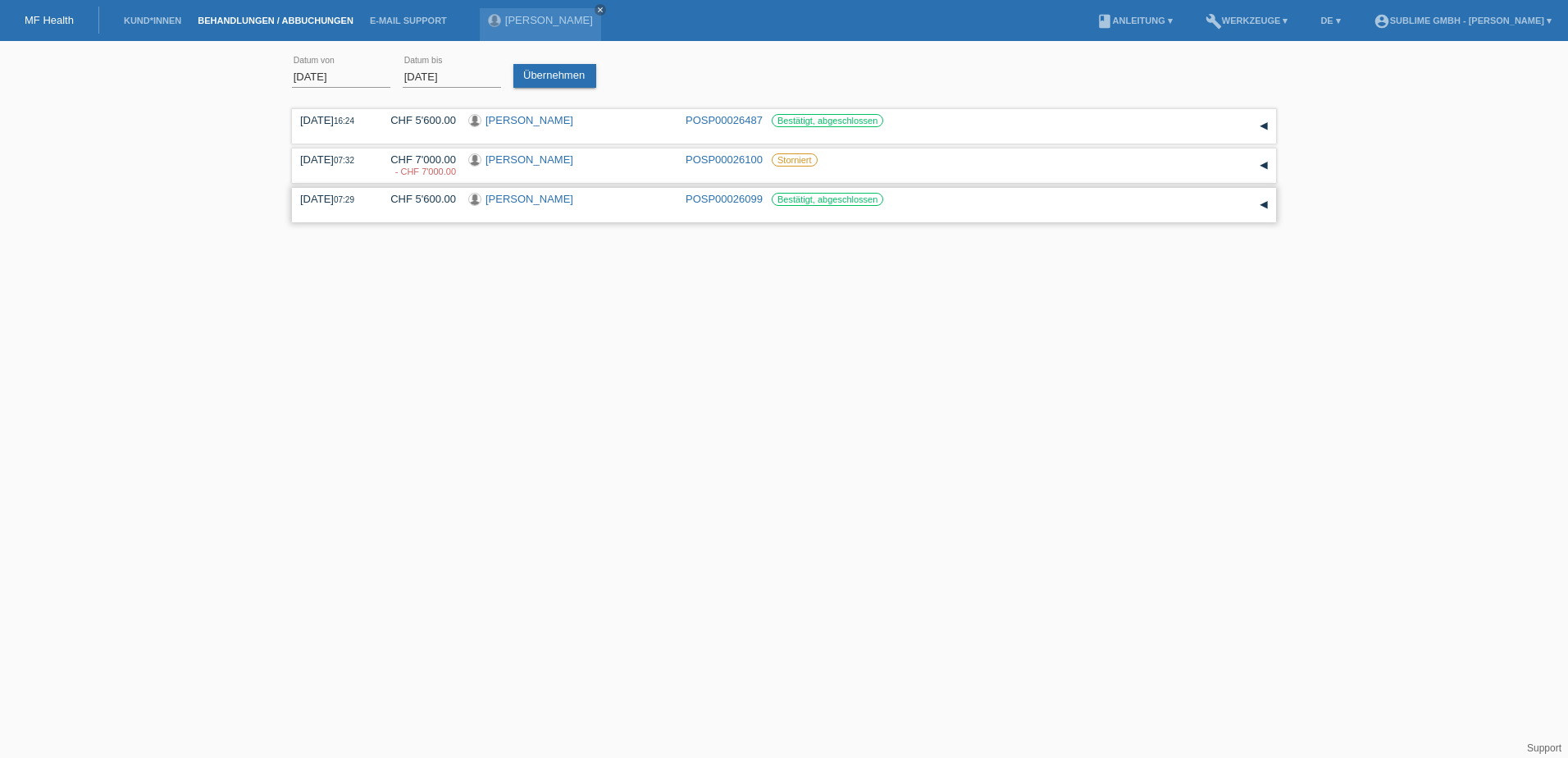
click at [690, 199] on link "POSP00026099" at bounding box center [723, 199] width 77 height 13
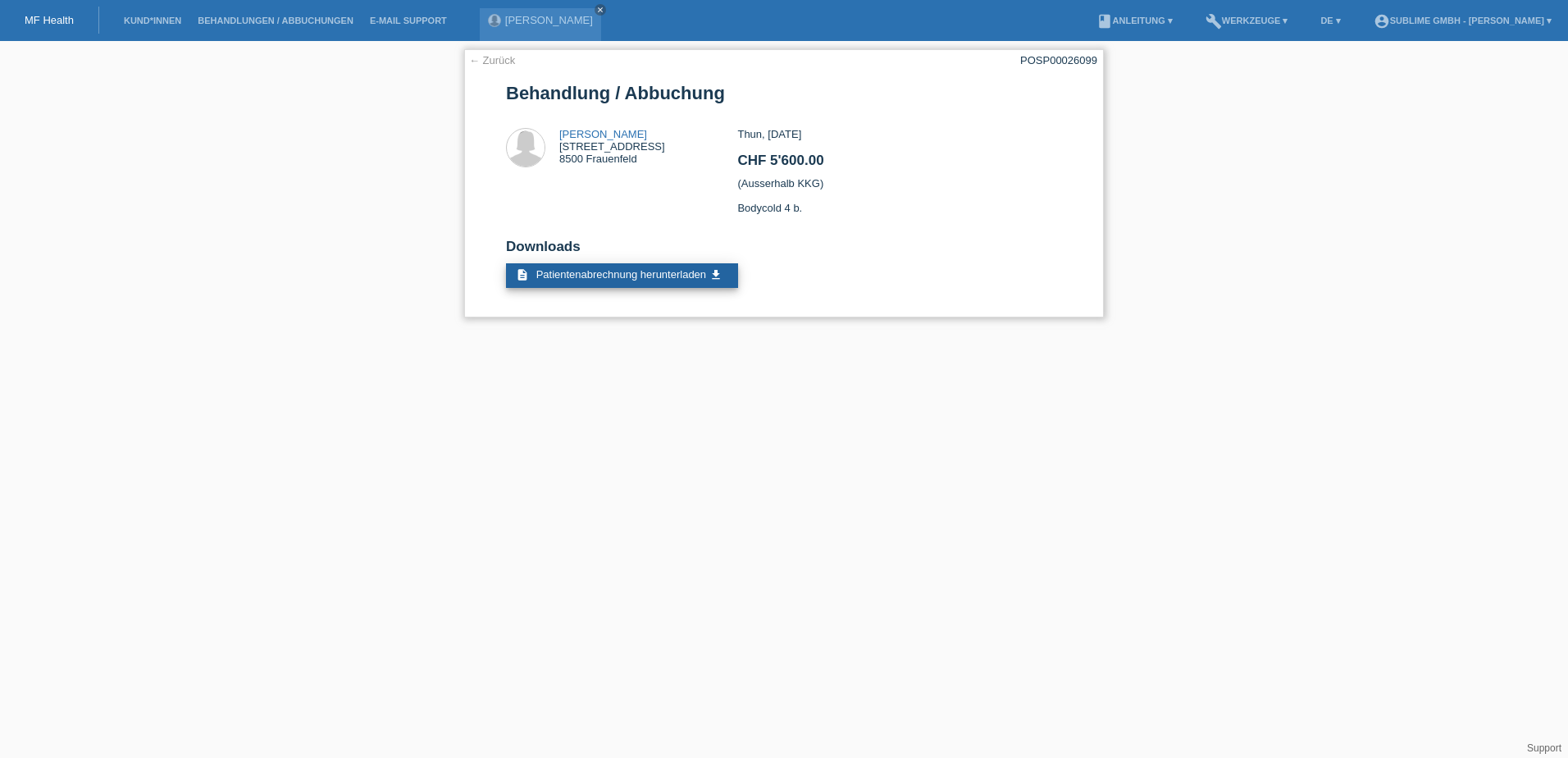
click at [630, 275] on span "Patientenabrechnung herunterladen" at bounding box center [621, 275] width 170 height 13
click at [606, 11] on link "close" at bounding box center [600, 10] width 12 height 12
click at [483, 60] on link "← Zurück" at bounding box center [491, 61] width 46 height 13
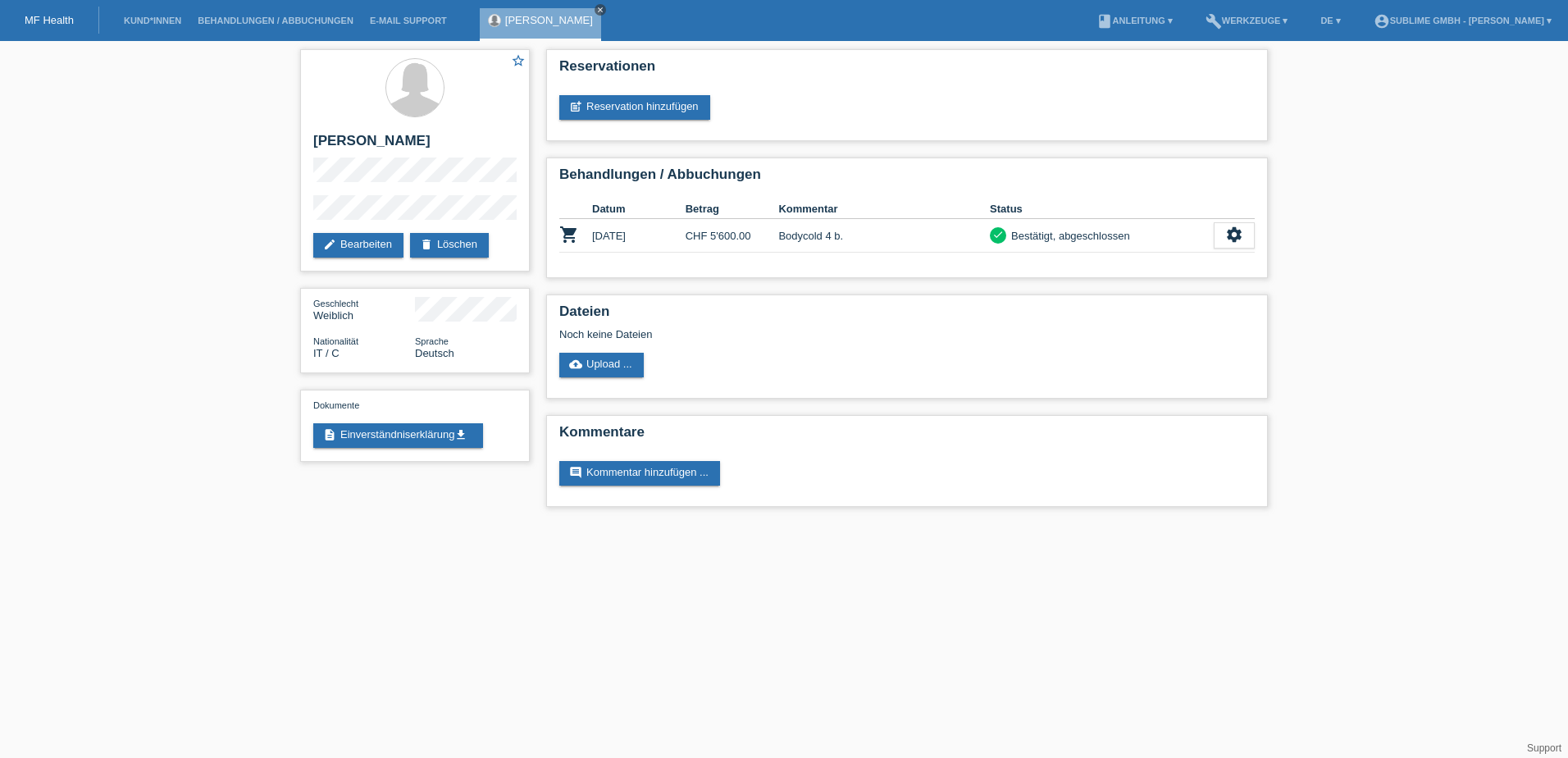
click at [596, 12] on icon "close" at bounding box center [600, 9] width 8 height 8
click at [278, 9] on li "Behandlungen / Abbuchungen" at bounding box center [275, 21] width 173 height 42
click at [279, 23] on link "Behandlungen / Abbuchungen" at bounding box center [275, 20] width 173 height 10
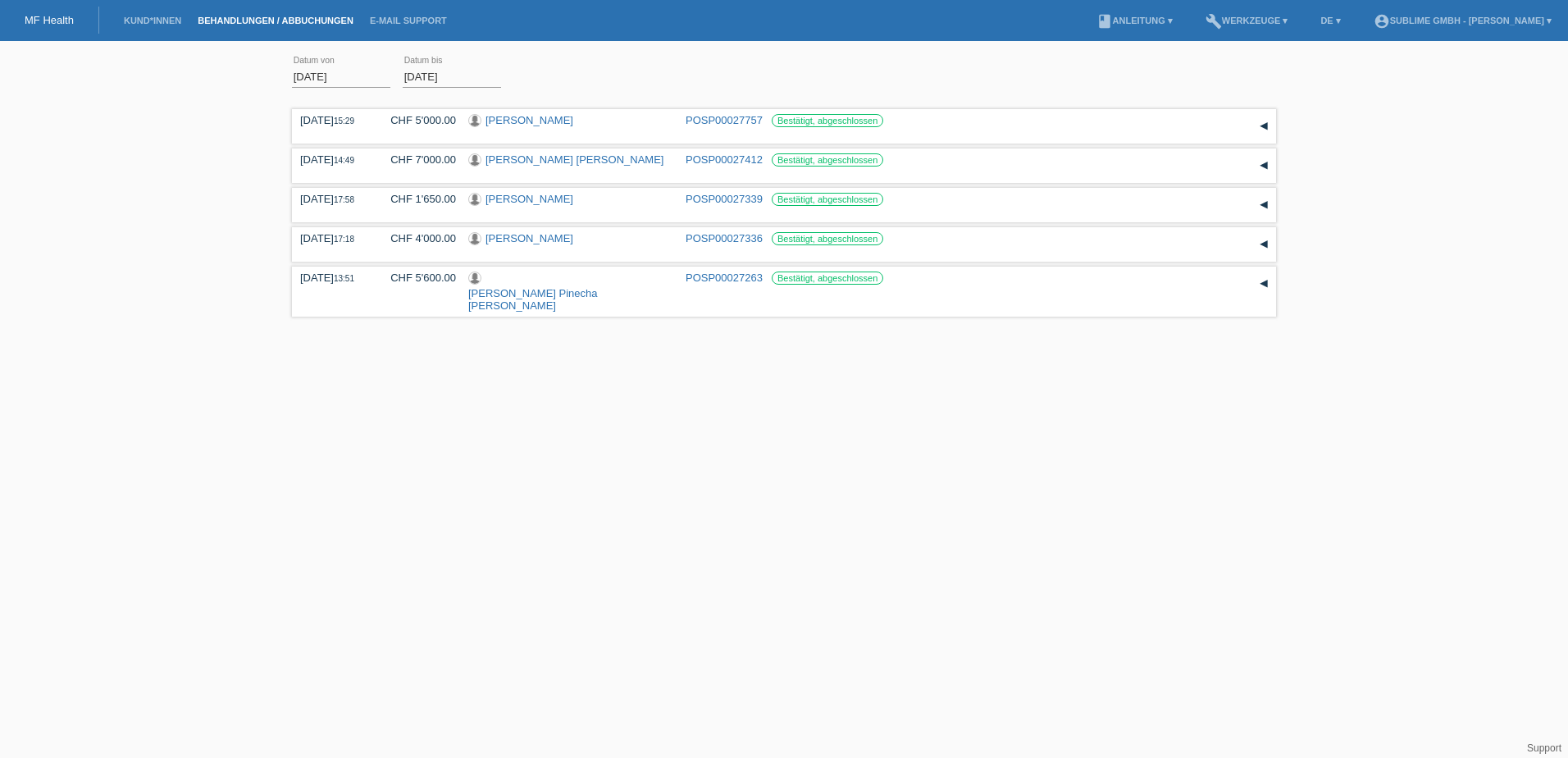
click at [343, 67] on input "[DATE]" at bounding box center [341, 77] width 98 height 21
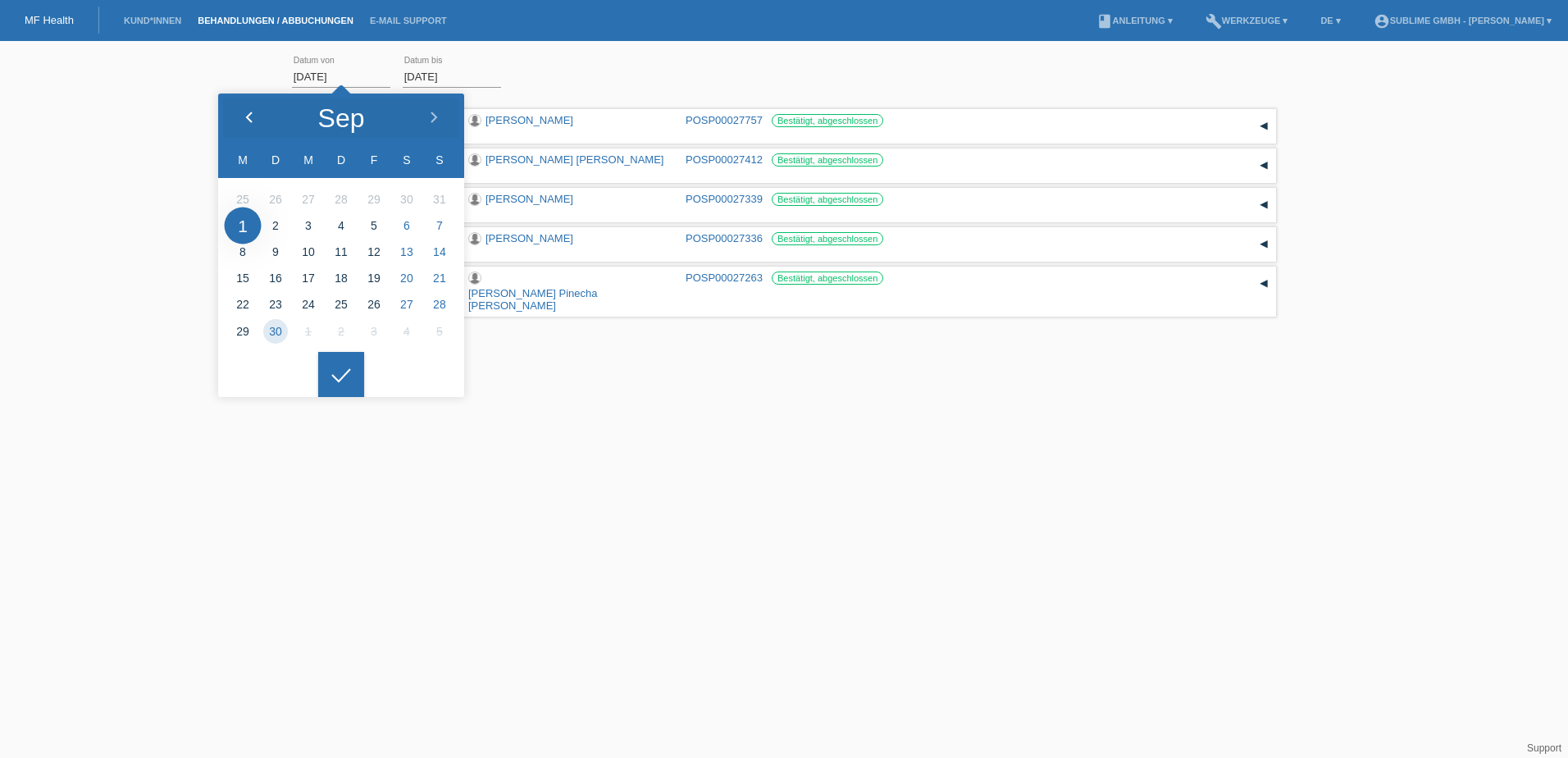
click at [255, 111] on icon at bounding box center [249, 117] width 14 height 14
type input "[DATE]"
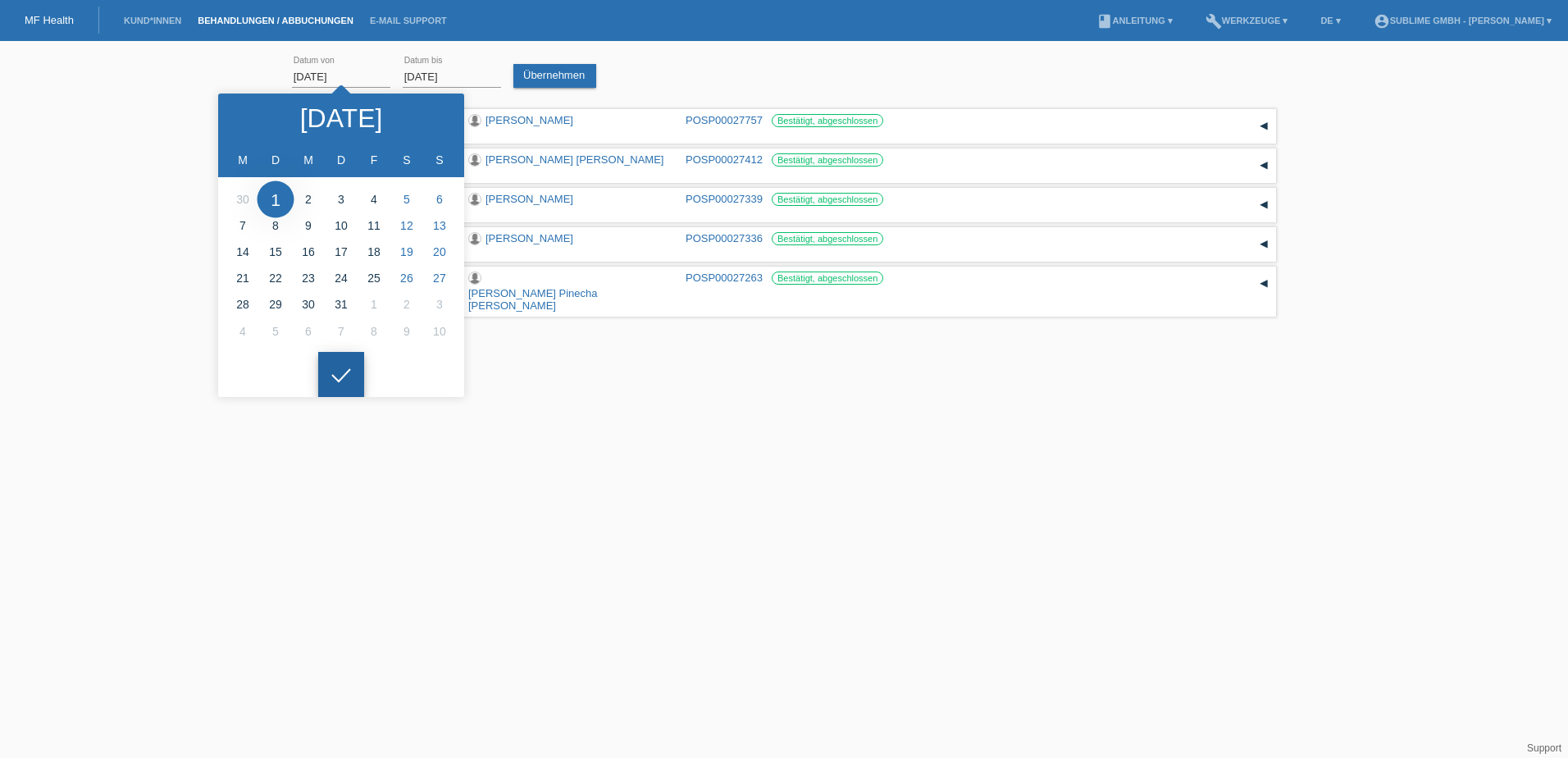
click at [340, 380] on div at bounding box center [341, 374] width 46 height 46
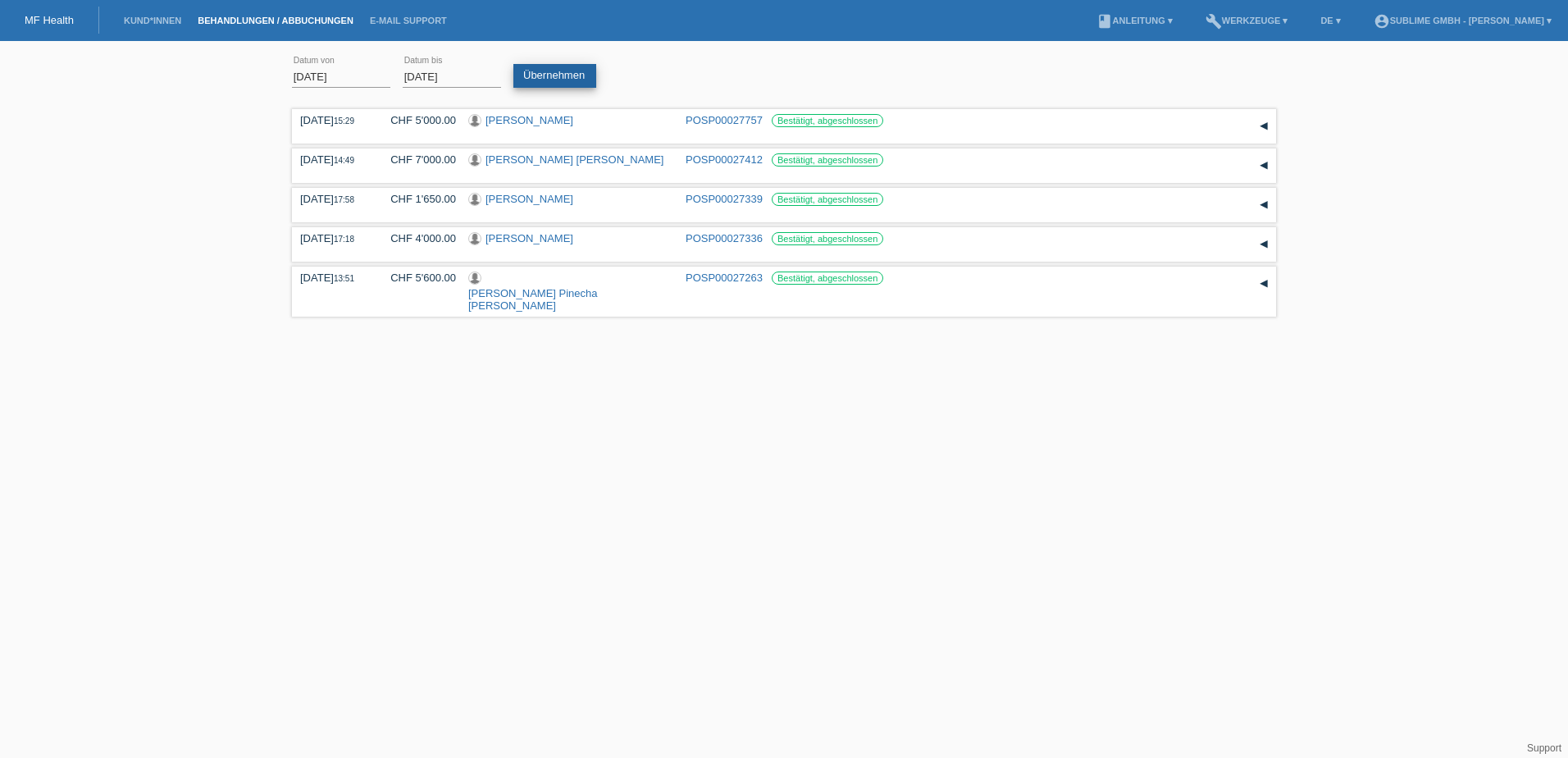
click at [541, 67] on link "Übernehmen" at bounding box center [555, 76] width 83 height 23
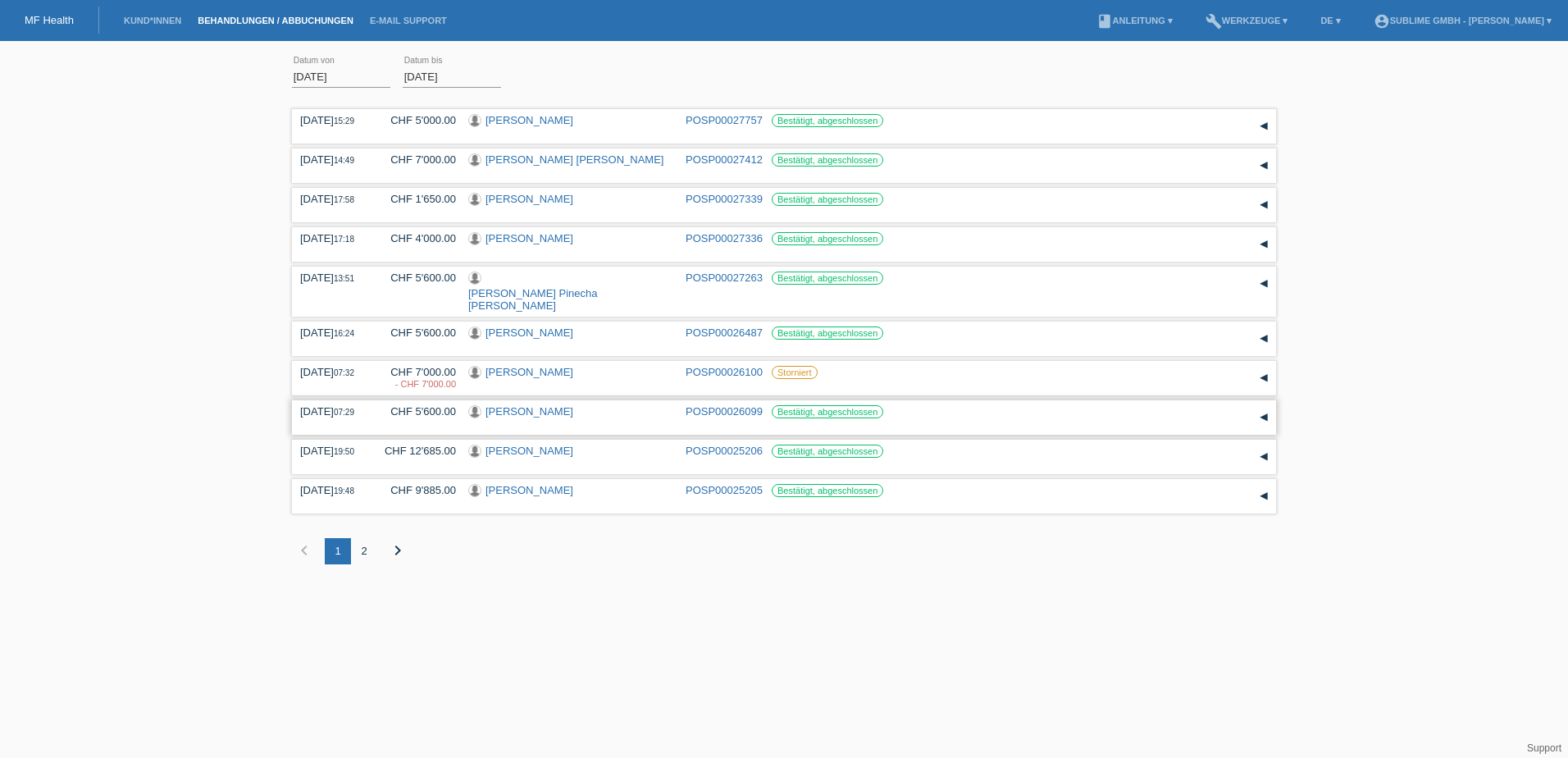
click at [336, 406] on div "[DATE] 07:29" at bounding box center [332, 412] width 66 height 13
click at [376, 538] on div "2" at bounding box center [364, 551] width 26 height 26
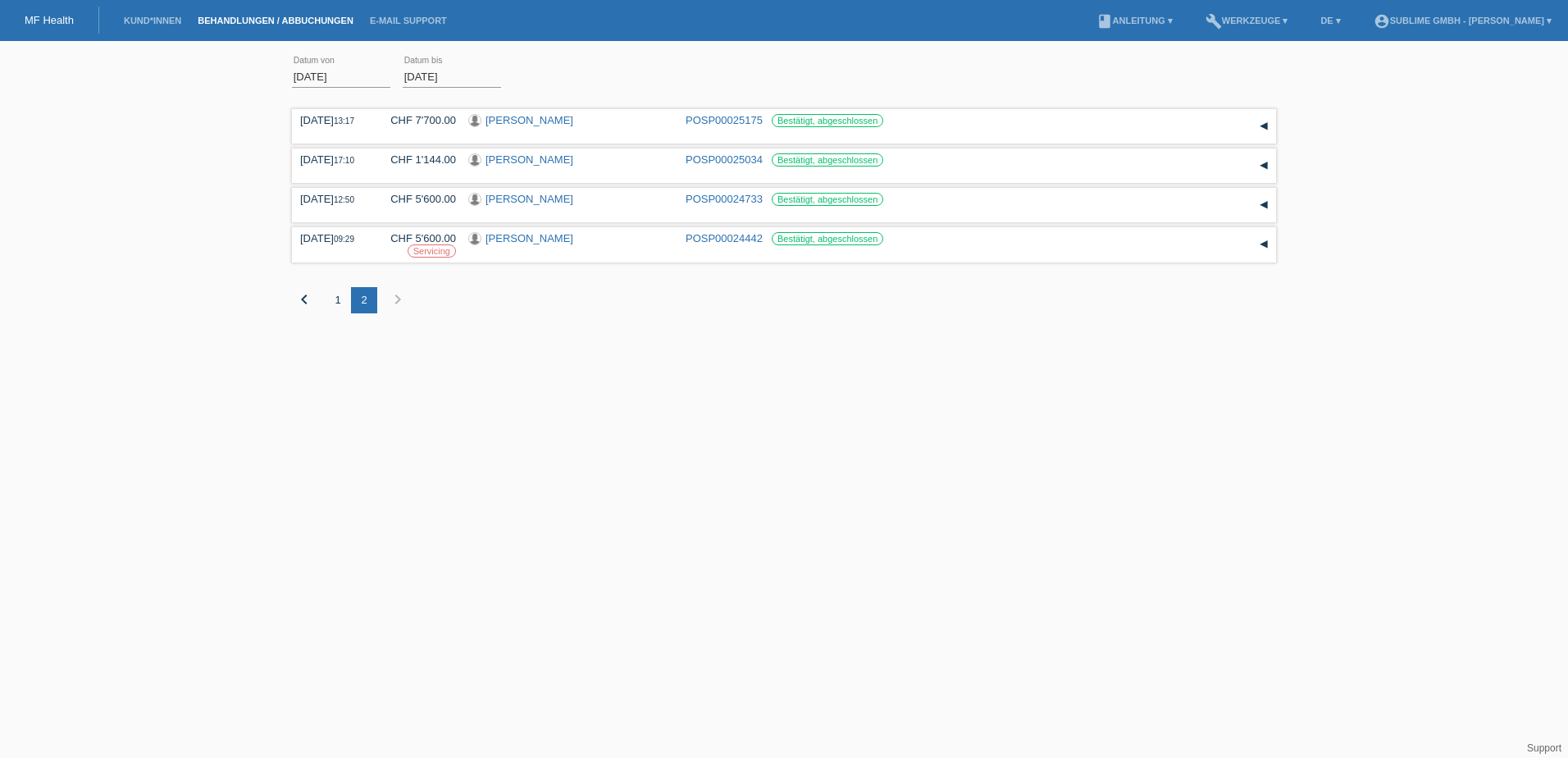
click at [338, 306] on div "1" at bounding box center [338, 300] width 26 height 26
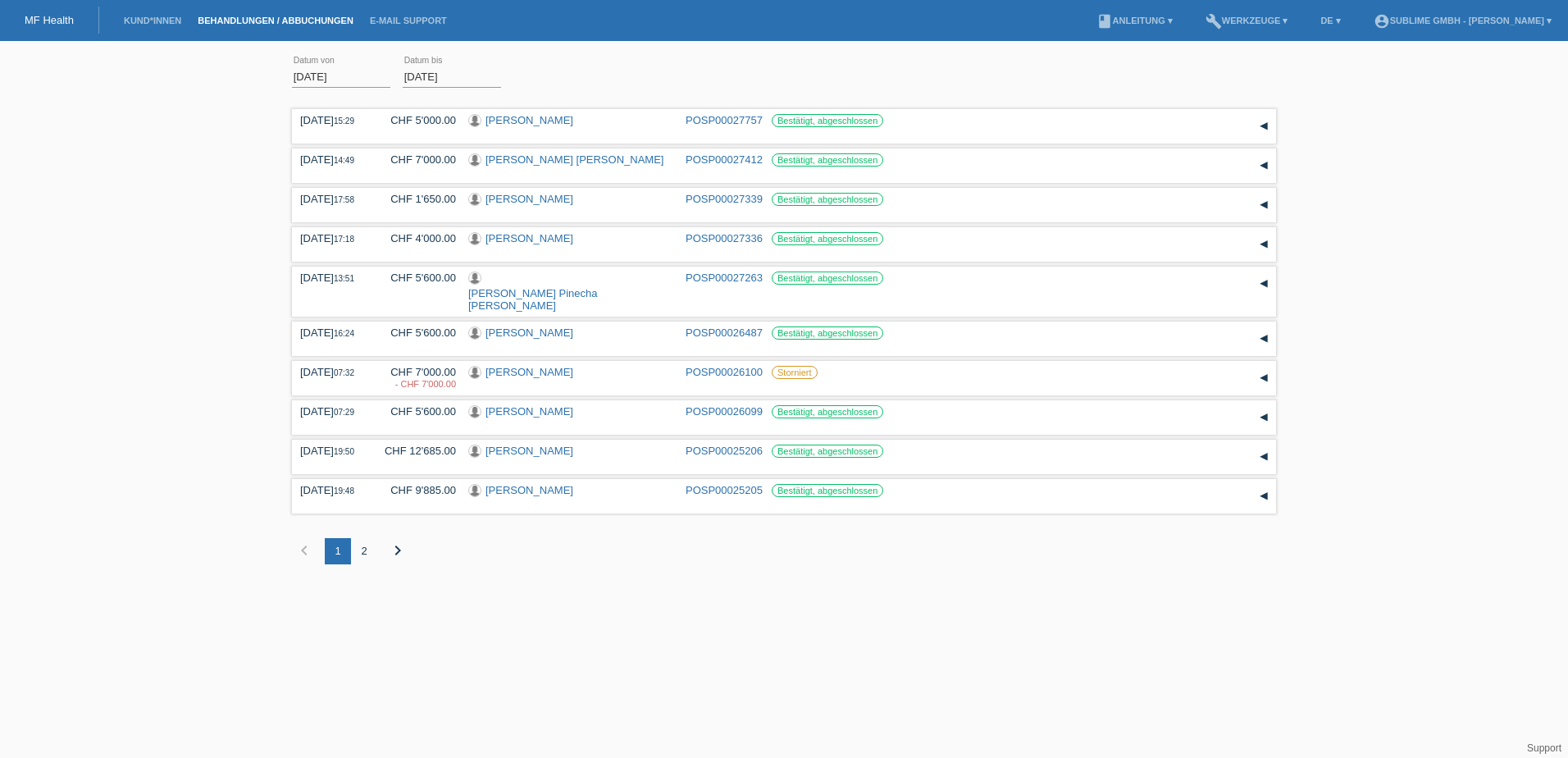
click at [365, 538] on div "2" at bounding box center [364, 551] width 26 height 26
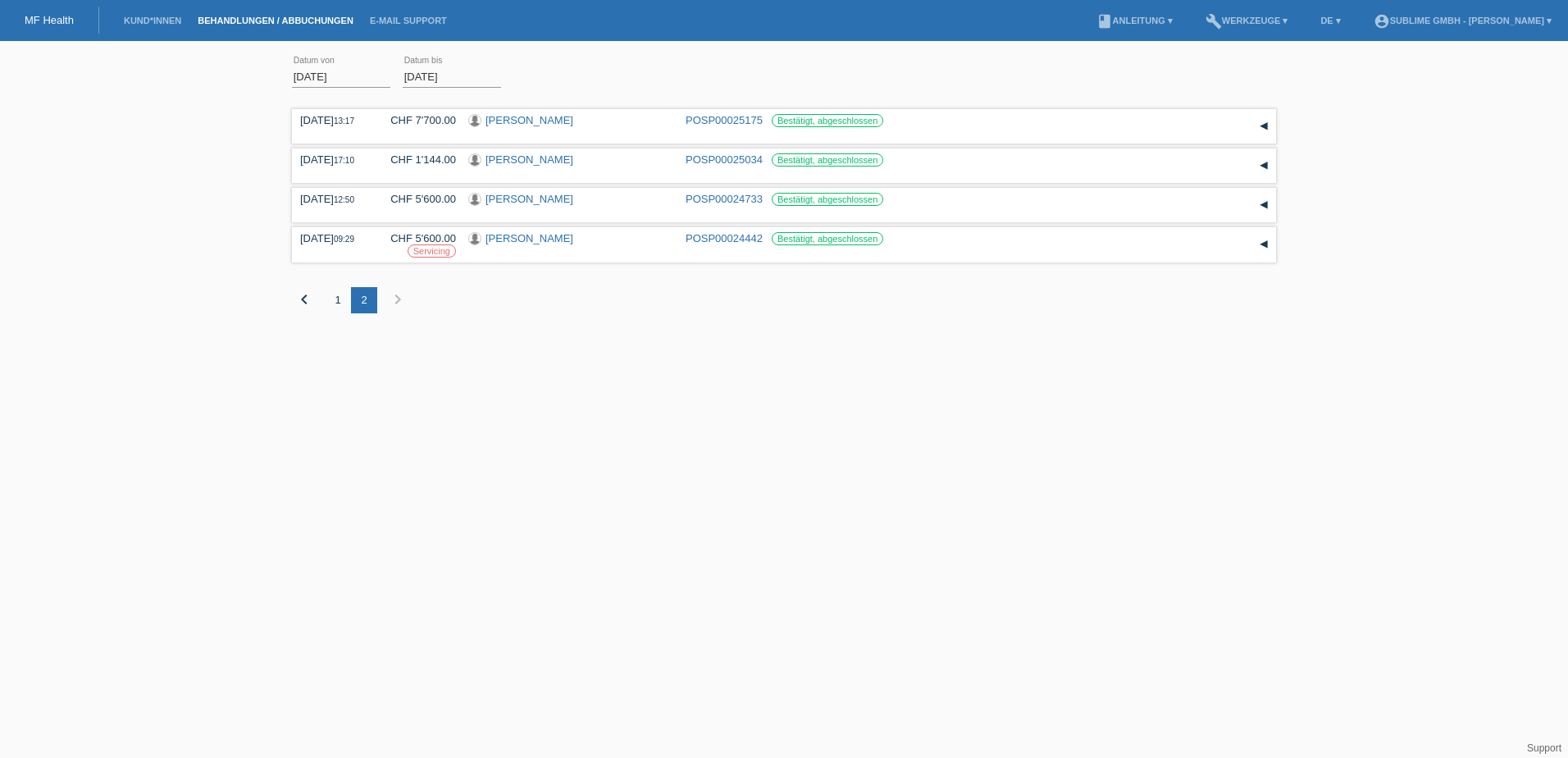
click at [46, 18] on link "MF Health" at bounding box center [49, 20] width 49 height 13
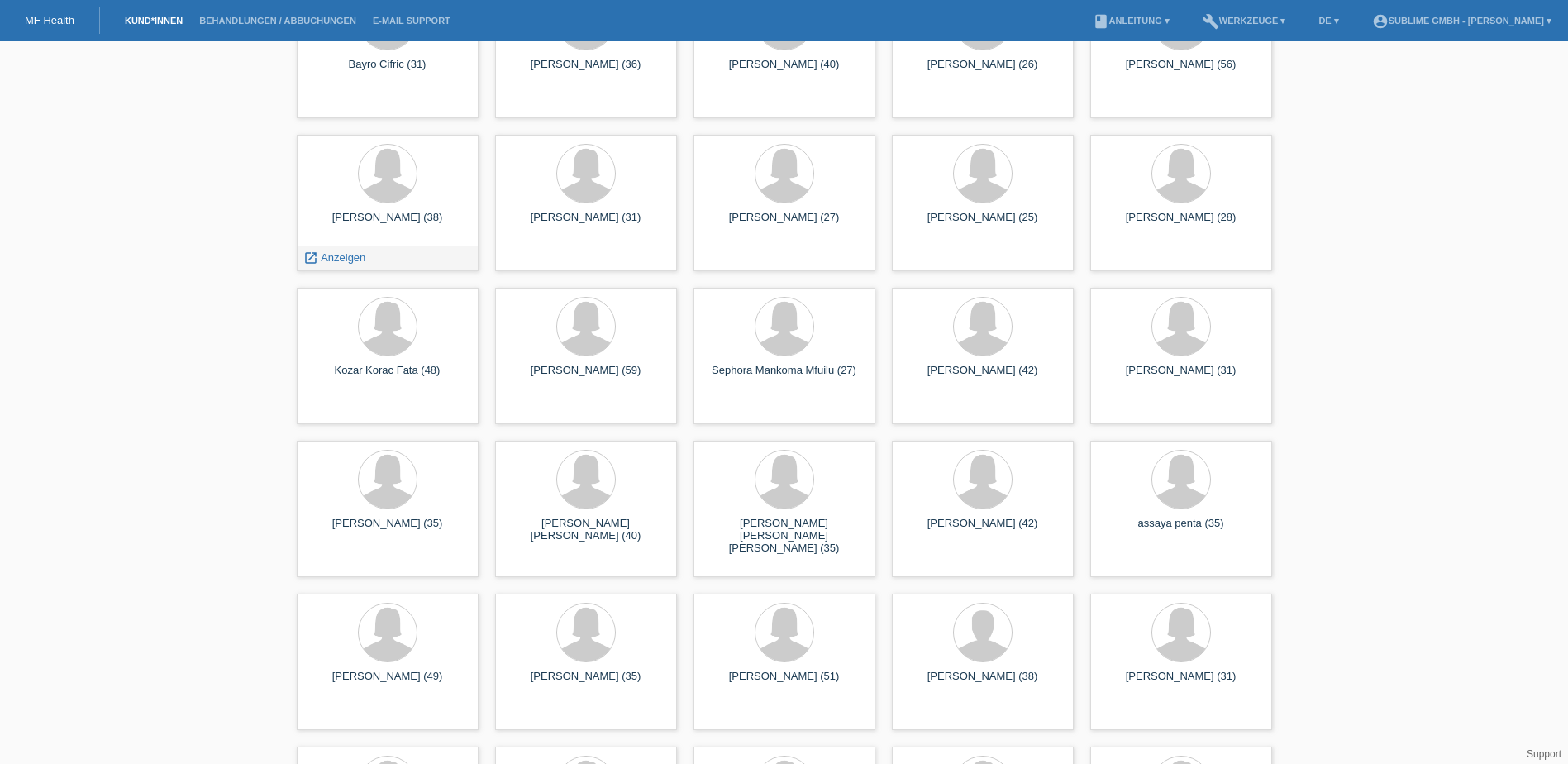
scroll to position [65, 0]
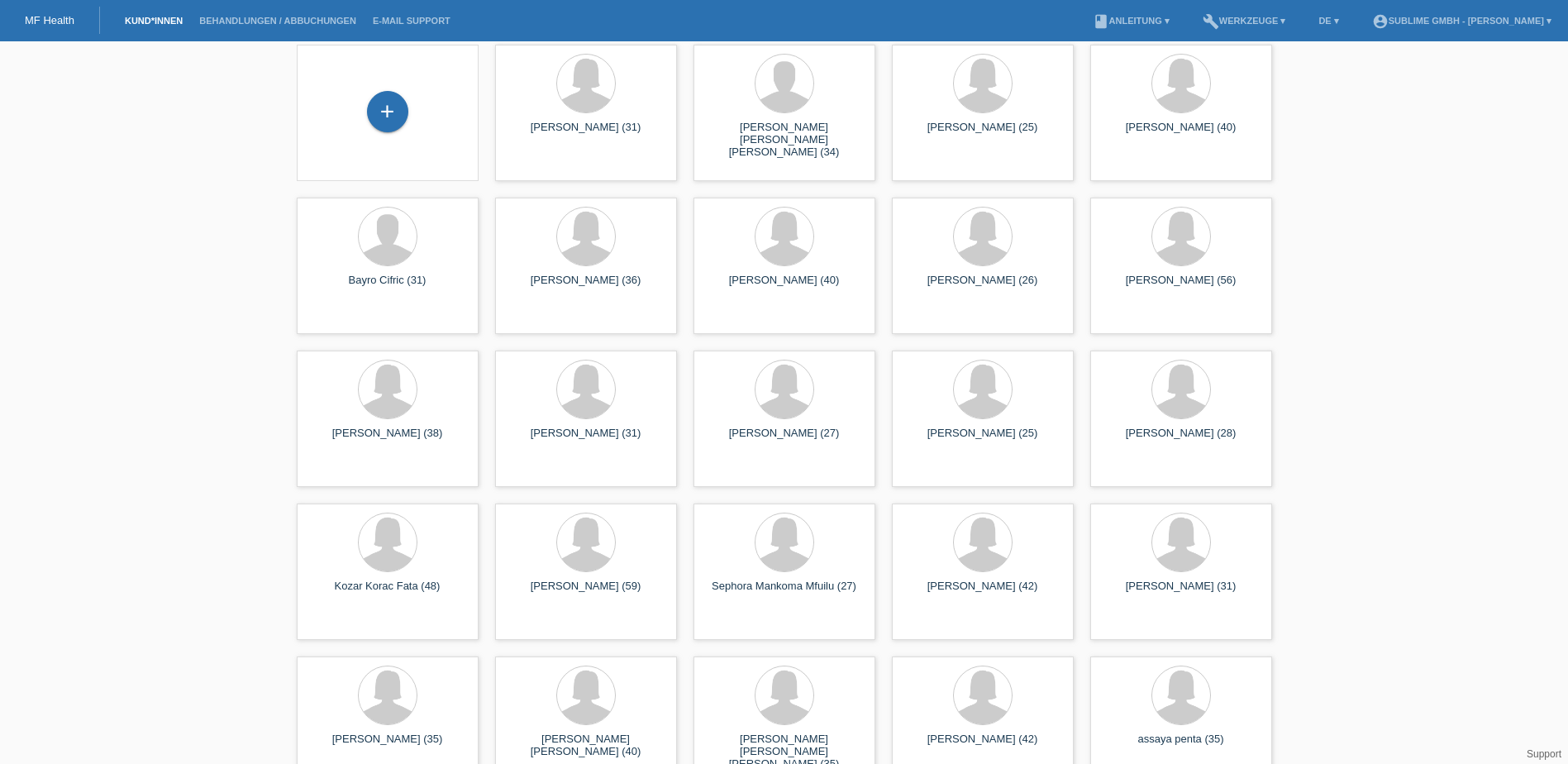
drag, startPoint x: 277, startPoint y: 23, endPoint x: 280, endPoint y: 38, distance: 15.3
click at [277, 23] on link "Behandlungen / Abbuchungen" at bounding box center [278, 20] width 174 height 10
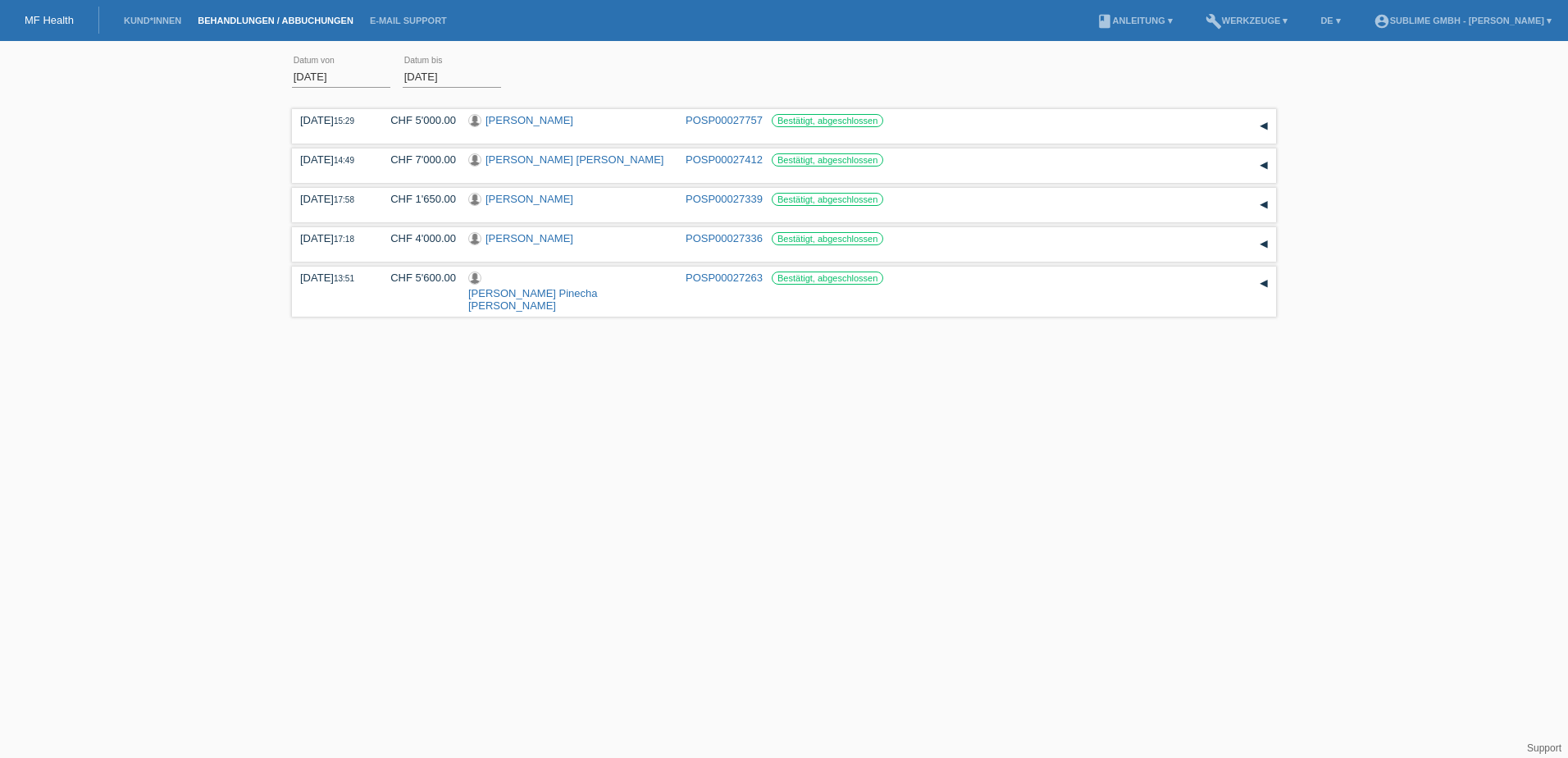
click at [325, 83] on input "[DATE]" at bounding box center [341, 77] width 98 height 21
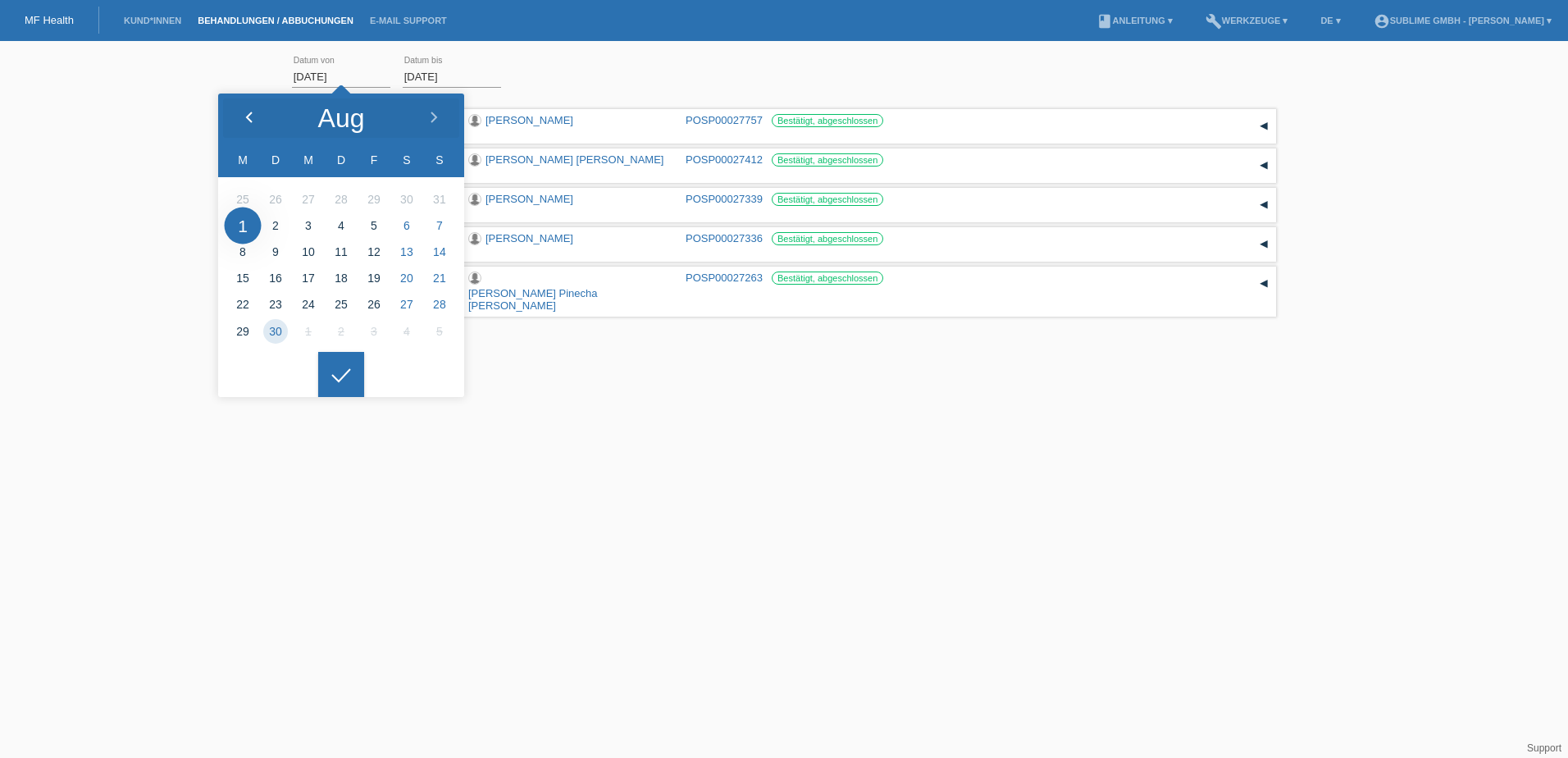
click at [240, 116] on div at bounding box center [249, 118] width 61 height 49
type input "[DATE]"
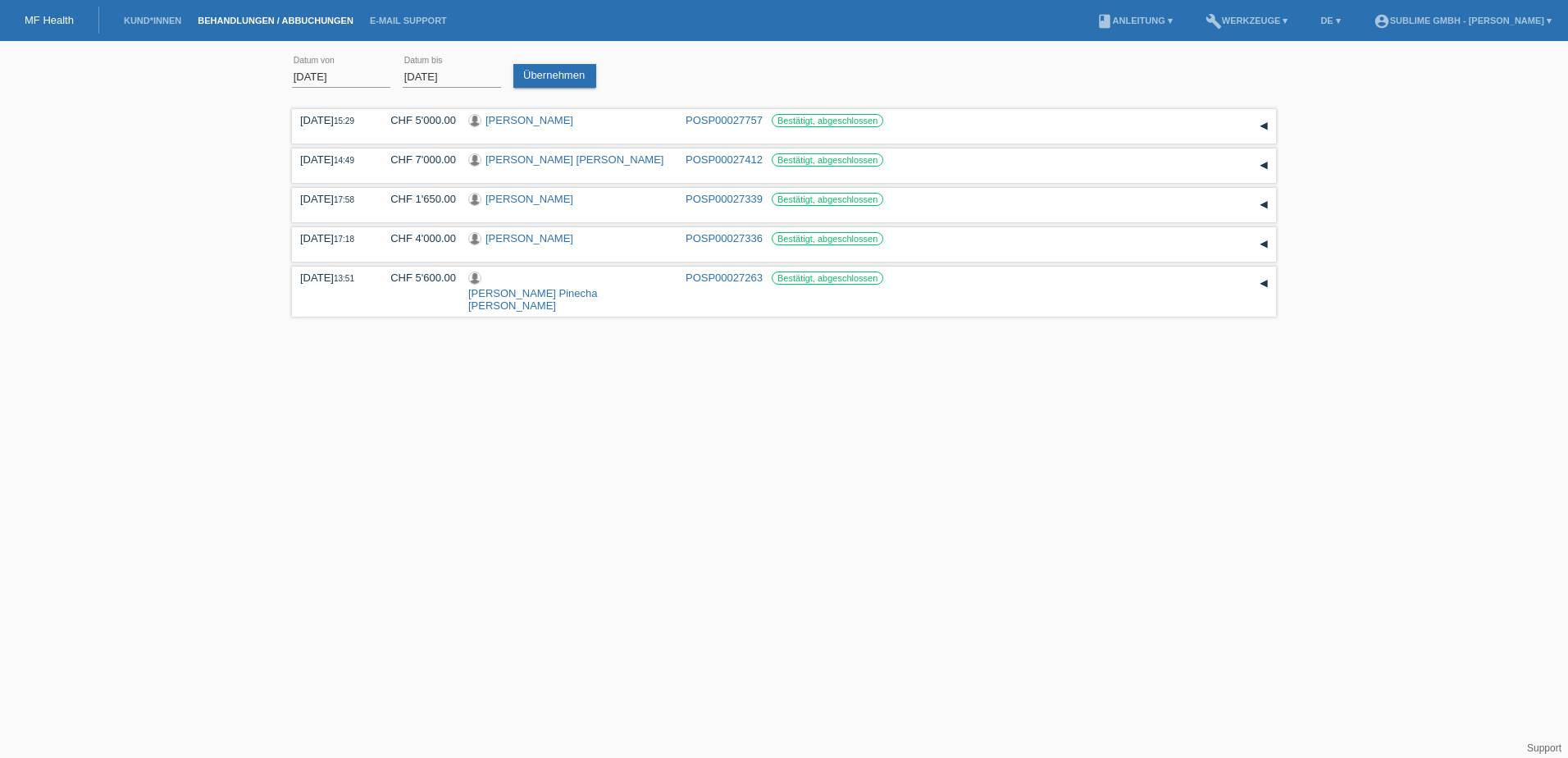
click at [331, 322] on html "MF Health Kund*innen Behandlungen / Abbuchungen E-Mail Support menu account_cir…" at bounding box center [784, 161] width 1568 height 322
click at [571, 76] on link "Übernehmen" at bounding box center [555, 76] width 83 height 23
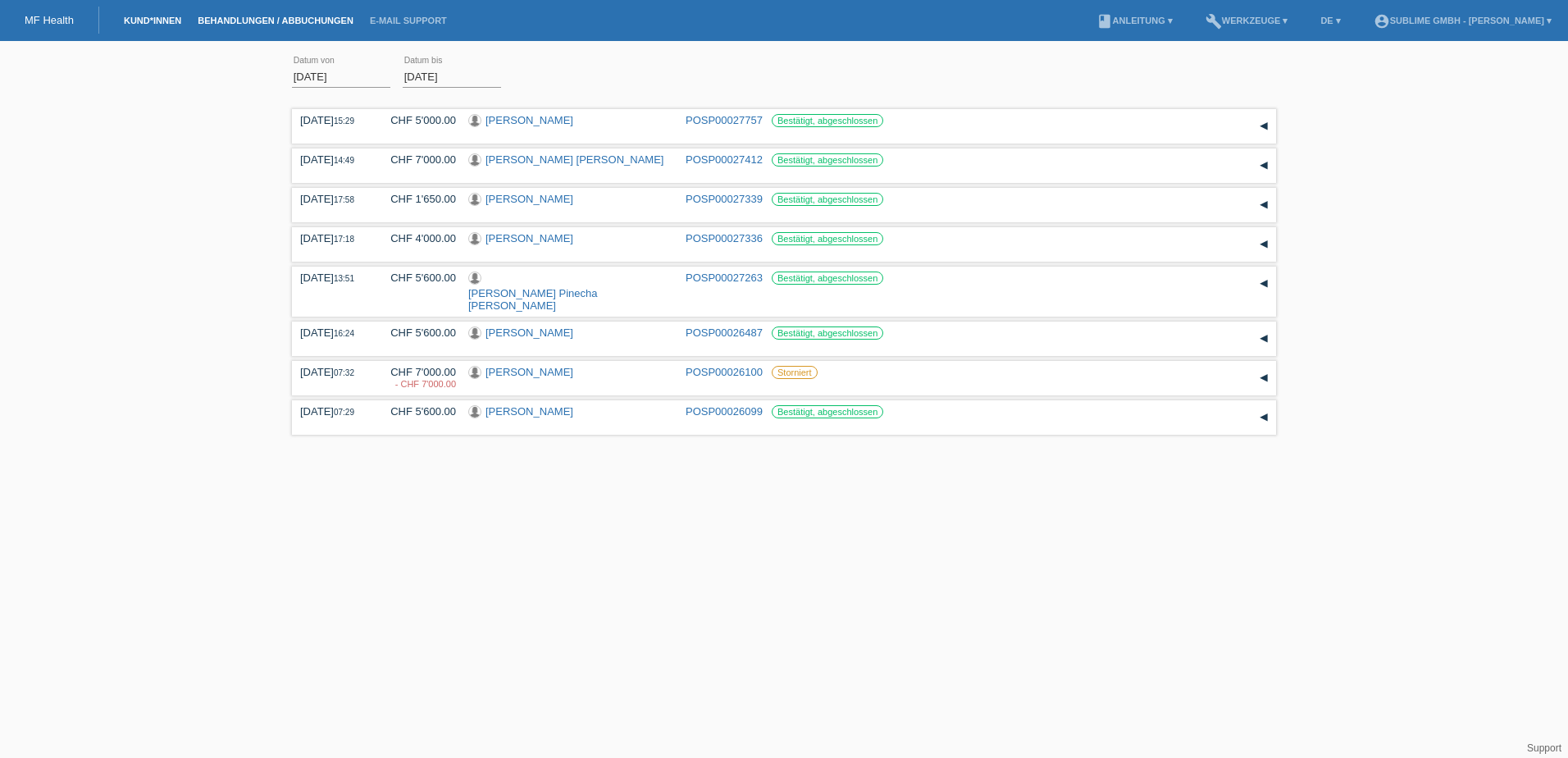
click at [130, 14] on li "Kund*innen" at bounding box center [153, 21] width 74 height 42
click at [147, 23] on link "Kund*innen" at bounding box center [153, 20] width 74 height 10
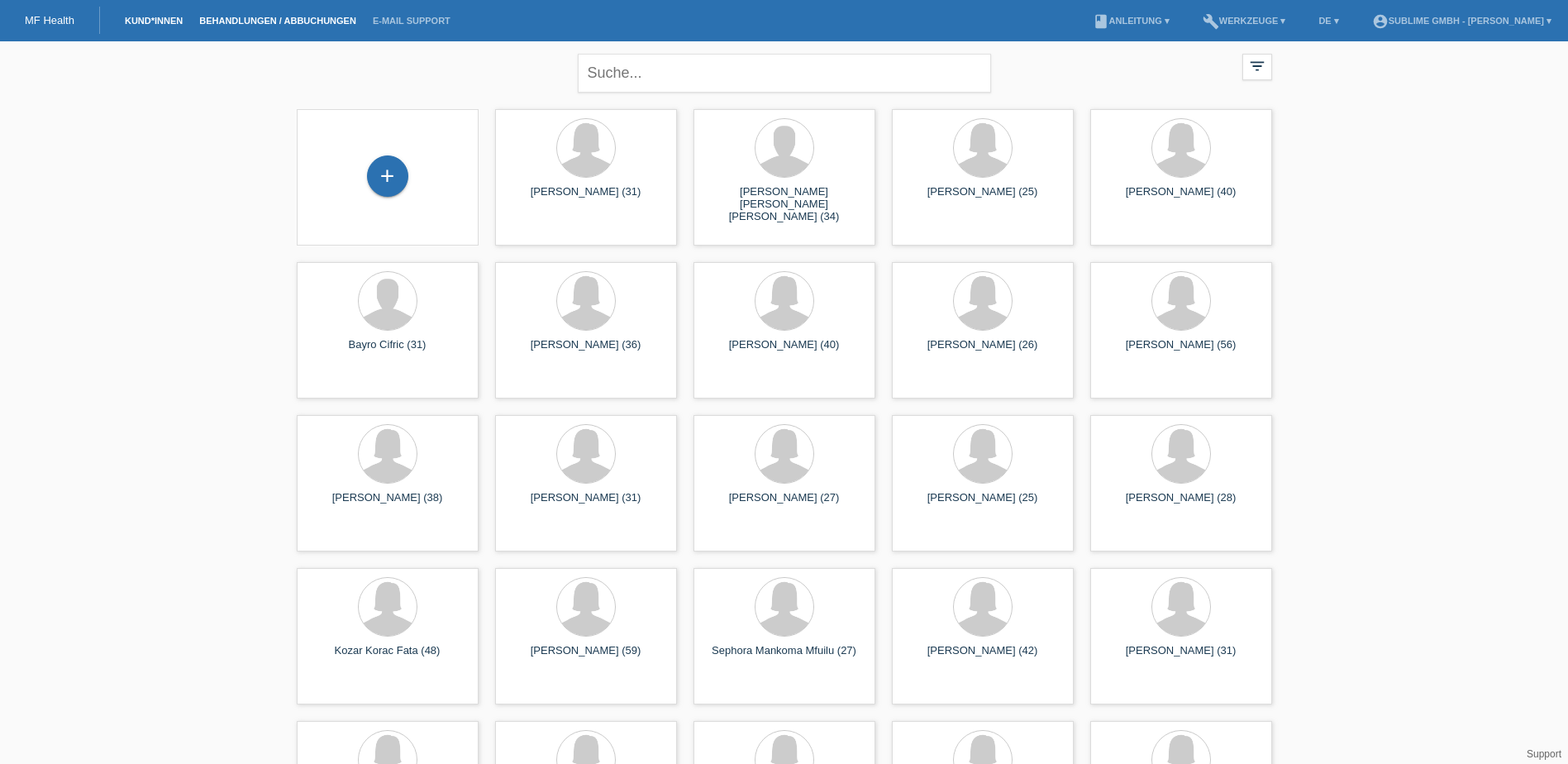
click at [267, 16] on link "Behandlungen / Abbuchungen" at bounding box center [278, 20] width 174 height 10
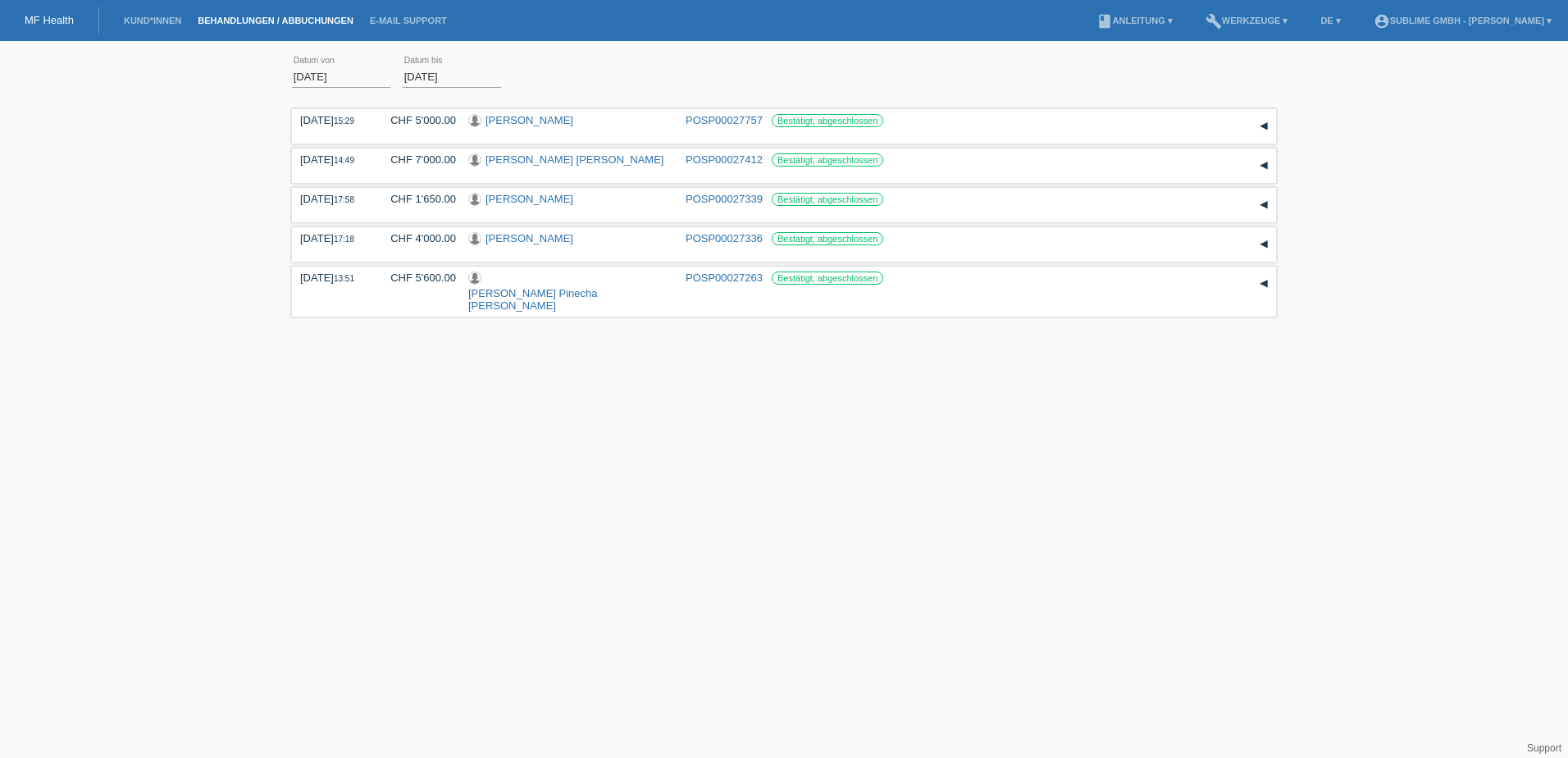
click at [158, 26] on li "Kund*innen" at bounding box center [153, 21] width 74 height 42
click at [158, 23] on link "Kund*innen" at bounding box center [153, 20] width 74 height 10
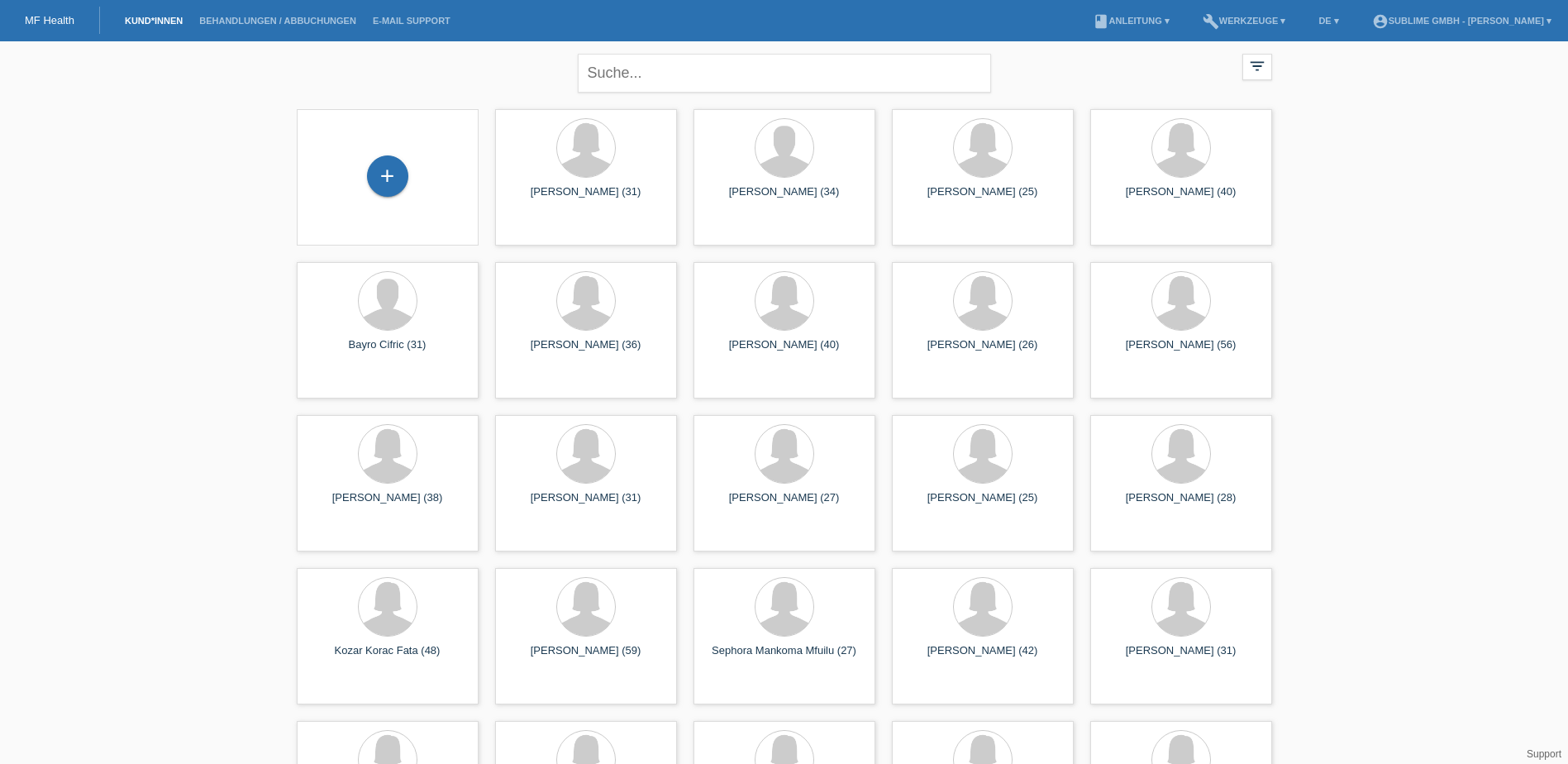
click at [146, 595] on div "close filter_list view_module Alle Kund*innen anzeigen star Markierte [PERSON_N…" at bounding box center [784, 682] width 1568 height 1283
click at [291, 24] on link "Behandlungen / Abbuchungen" at bounding box center [278, 20] width 174 height 10
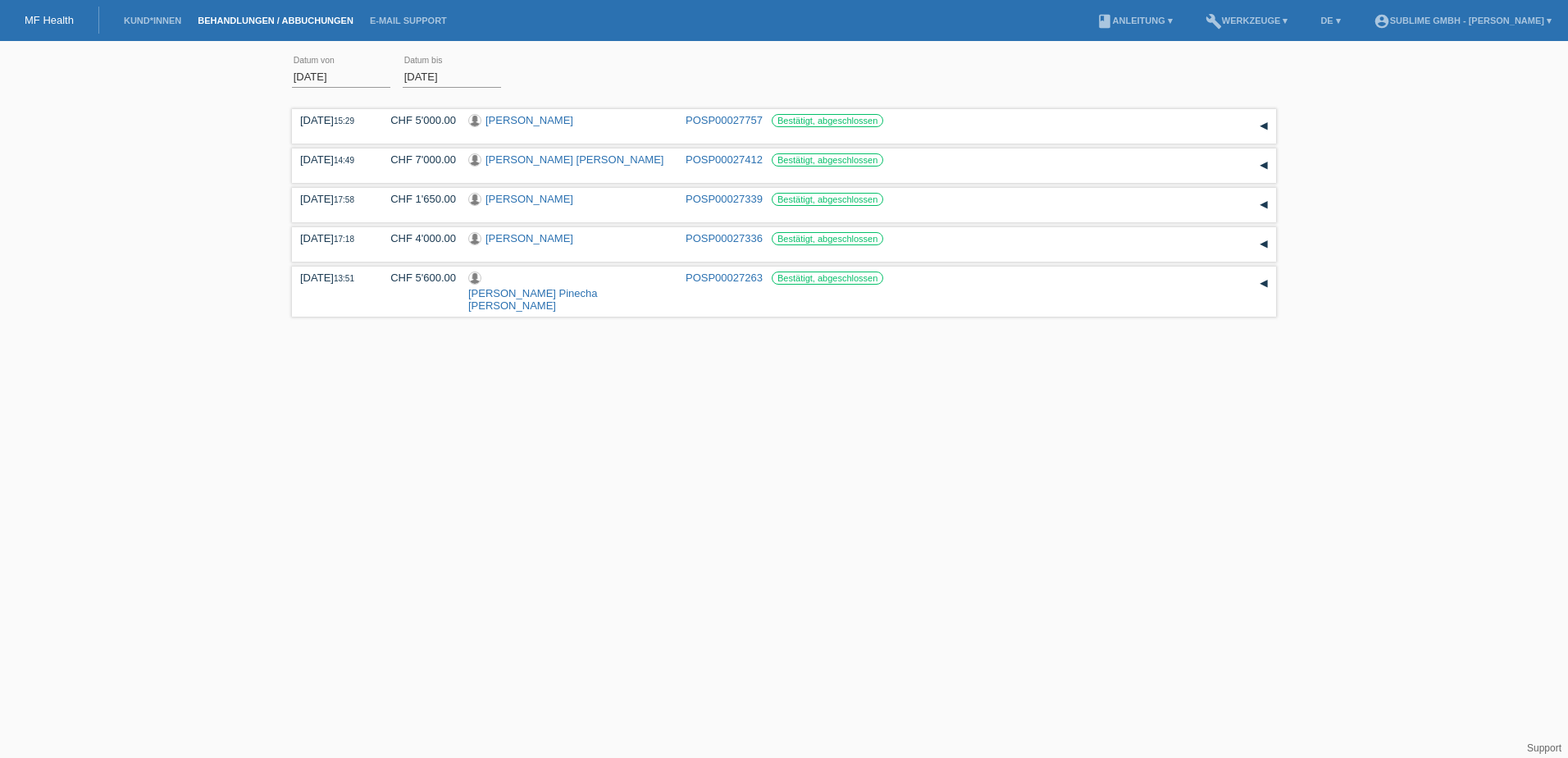
click at [320, 80] on input "[DATE]" at bounding box center [341, 77] width 98 height 21
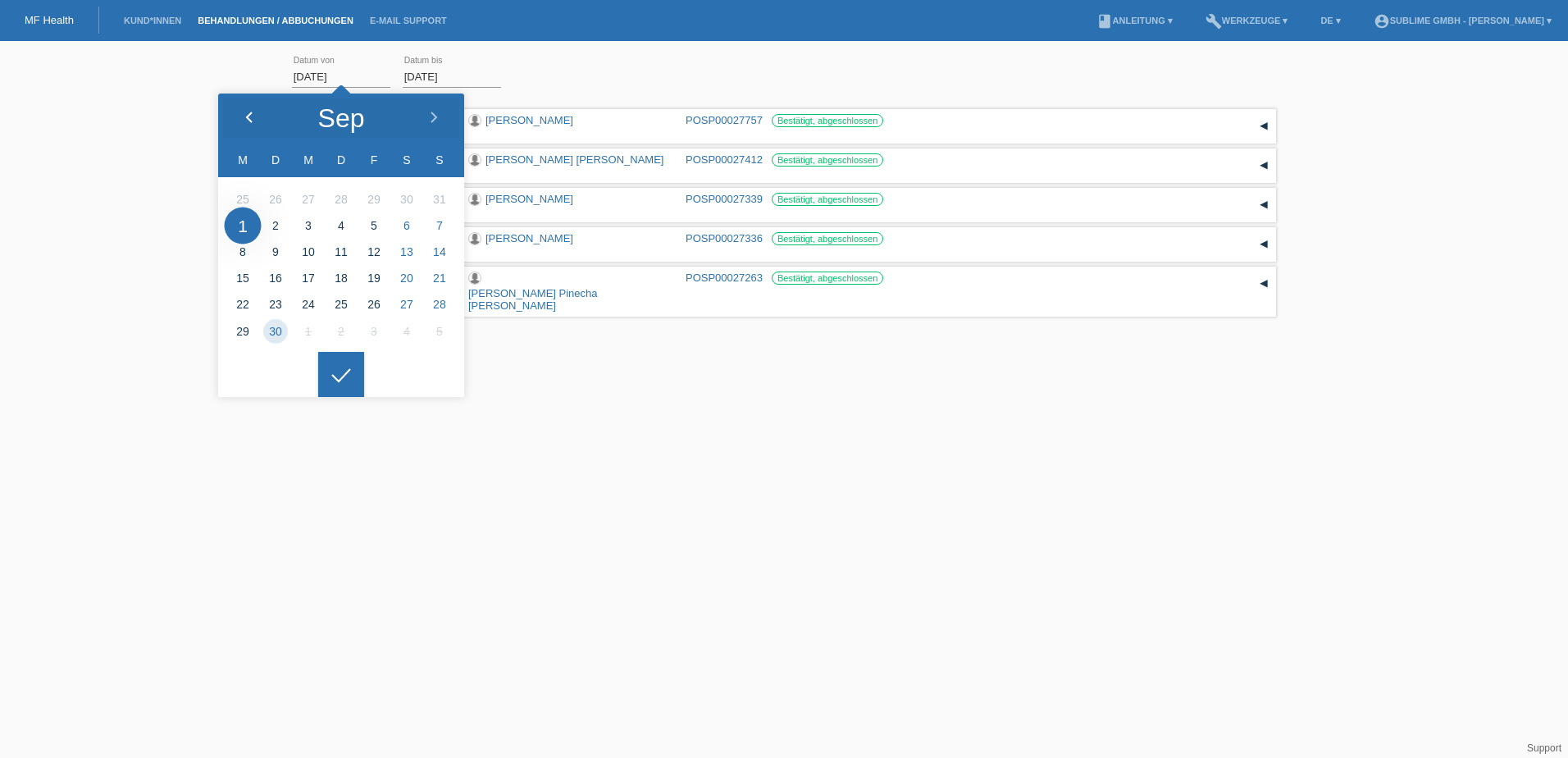
click at [251, 115] on icon at bounding box center [249, 117] width 14 height 14
type input "[DATE]"
click at [337, 383] on div at bounding box center [341, 374] width 46 height 46
